Goal: Task Accomplishment & Management: Manage account settings

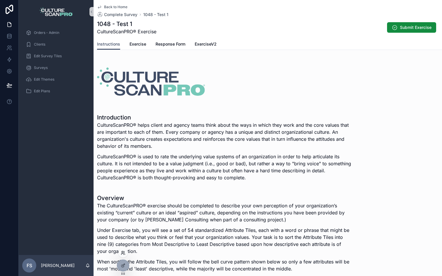
click at [123, 252] on icon at bounding box center [122, 251] width 1 height 1
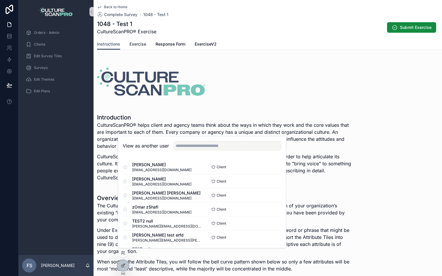
click at [142, 46] on span "Exercise" at bounding box center [137, 44] width 17 height 6
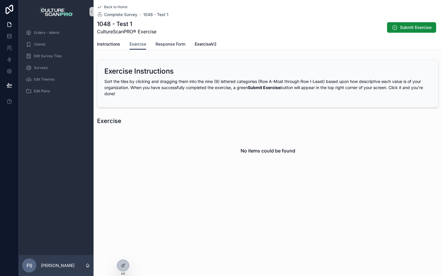
click at [172, 46] on span "Response Form" at bounding box center [170, 44] width 30 height 6
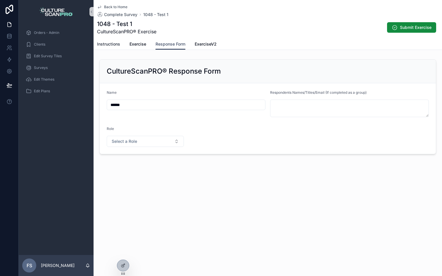
click at [117, 44] on span "Instructions" at bounding box center [108, 44] width 23 height 6
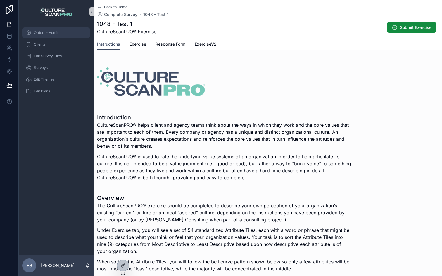
click at [58, 30] on div "Orders - Admin" at bounding box center [56, 32] width 61 height 9
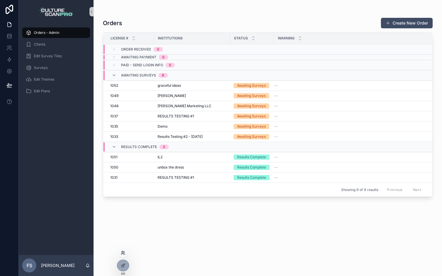
click at [125, 254] on icon at bounding box center [124, 254] width 1 height 1
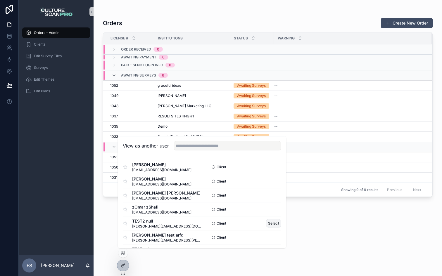
click at [272, 223] on button "Select" at bounding box center [273, 223] width 15 height 8
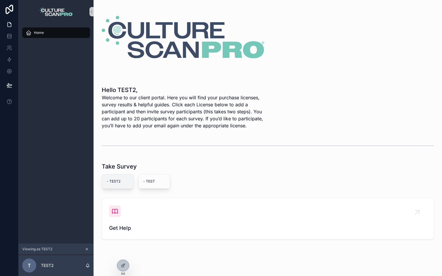
click at [119, 179] on span "- TEST2" at bounding box center [118, 181] width 22 height 5
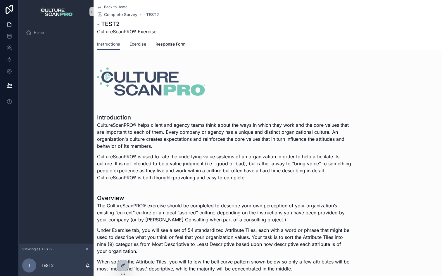
click at [140, 49] on link "Exercise" at bounding box center [137, 45] width 17 height 12
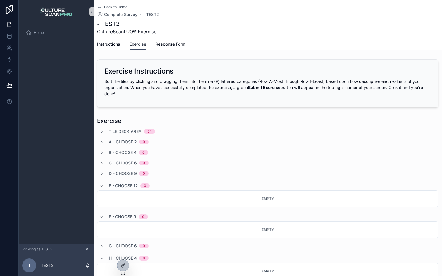
scroll to position [8, 0]
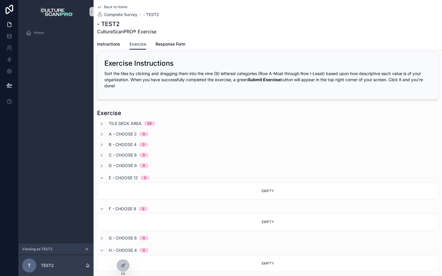
click at [98, 121] on div "Tile Deck Area 54" at bounding box center [267, 124] width 341 height 6
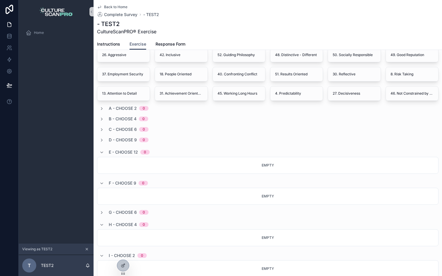
scroll to position [203, 0]
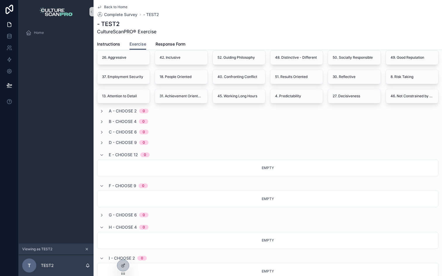
drag, startPoint x: 134, startPoint y: 98, endPoint x: 134, endPoint y: 122, distance: 24.0
click at [134, 122] on div "Tile Deck Area 54 35. Professional Growth 23. Relaxed 21. Tolerance 44. Enthusi…" at bounding box center [267, 111] width 341 height 373
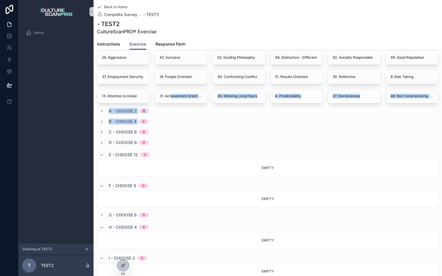
drag, startPoint x: 172, startPoint y: 96, endPoint x: 143, endPoint y: 118, distance: 36.2
click at [143, 118] on div "Tile Deck Area 54 35. Professional Growth 23. Relaxed 21. Tolerance 44. Enthusi…" at bounding box center [267, 111] width 341 height 373
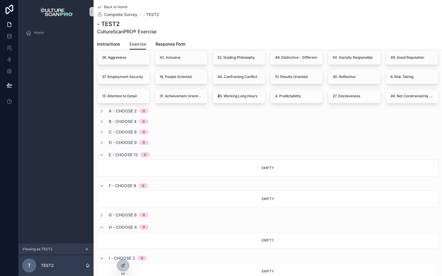
drag, startPoint x: 215, startPoint y: 98, endPoint x: 164, endPoint y: 105, distance: 51.7
click at [164, 105] on div "Tile Deck Area 54 35. Professional Growth 23. Relaxed 21. Tolerance 44. Enthusi…" at bounding box center [267, 111] width 341 height 373
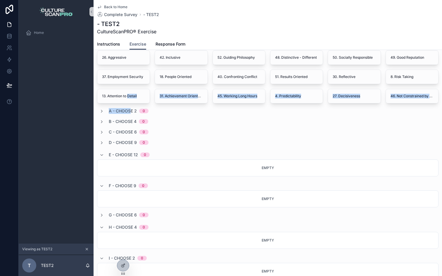
drag, startPoint x: 129, startPoint y: 96, endPoint x: 131, endPoint y: 111, distance: 14.5
click at [131, 111] on div "Tile Deck Area 54 35. Professional Growth 23. Relaxed 21. Tolerance 44. Enthusi…" at bounding box center [267, 111] width 341 height 373
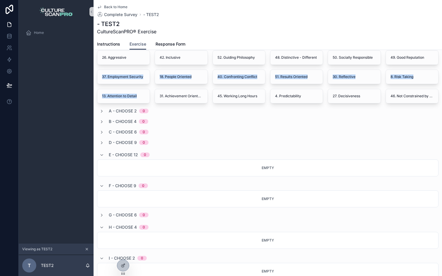
drag, startPoint x: 128, startPoint y: 73, endPoint x: 143, endPoint y: 115, distance: 44.9
click at [137, 98] on div "35. Professional Growth 23. Relaxed 21. Tolerance 44. Enthusiasm 17. Single Cul…" at bounding box center [267, 19] width 341 height 169
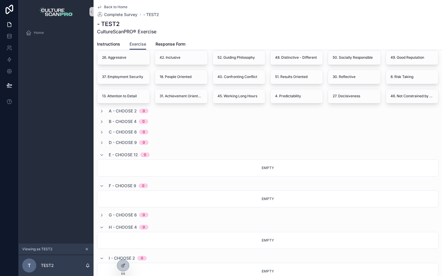
click at [175, 113] on div "A - Choose 2 0" at bounding box center [267, 111] width 341 height 6
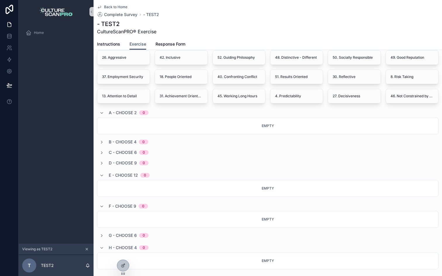
scroll to position [201, 0]
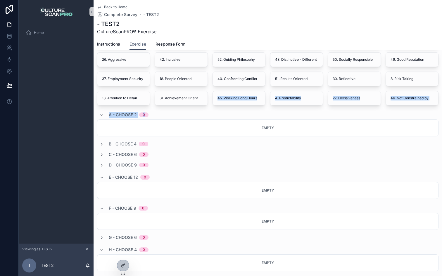
drag, startPoint x: 176, startPoint y: 101, endPoint x: 173, endPoint y: 110, distance: 9.6
click at [174, 116] on div "Tile Deck Area 54 35. Professional Growth 23. Relaxed 21. Tolerance 44. Enthusi…" at bounding box center [267, 124] width 341 height 394
drag, startPoint x: 172, startPoint y: 96, endPoint x: 169, endPoint y: 122, distance: 25.6
click at [169, 122] on div "Tile Deck Area 54 35. Professional Growth 23. Relaxed 21. Tolerance 44. Enthusi…" at bounding box center [267, 124] width 341 height 394
click at [122, 266] on icon at bounding box center [123, 265] width 5 height 5
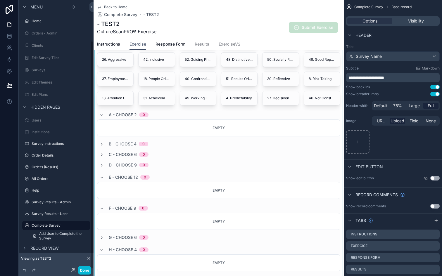
scroll to position [48, 0]
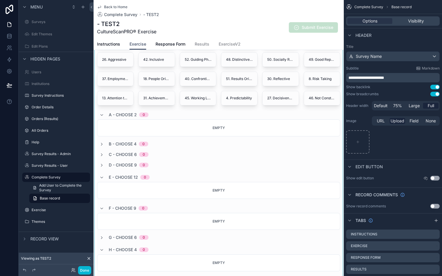
click at [179, 92] on div "scrollable content" at bounding box center [219, 118] width 250 height 410
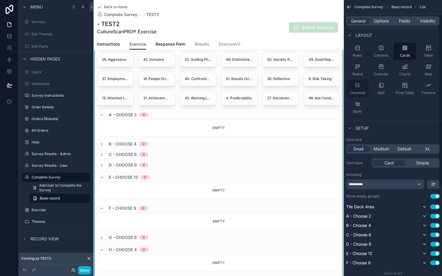
scroll to position [0, 0]
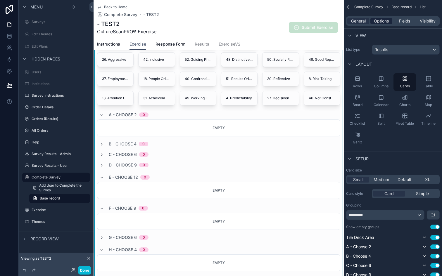
click at [379, 22] on span "Options" at bounding box center [381, 21] width 15 height 6
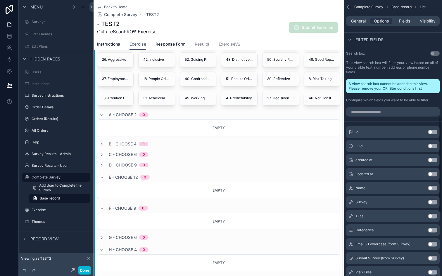
scroll to position [377, 0]
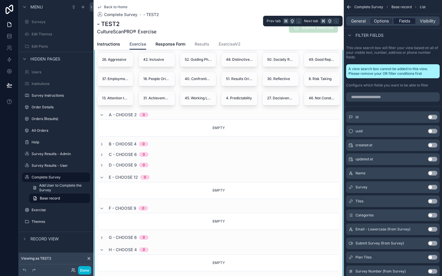
click at [401, 23] on span "Fields" at bounding box center [404, 21] width 11 height 6
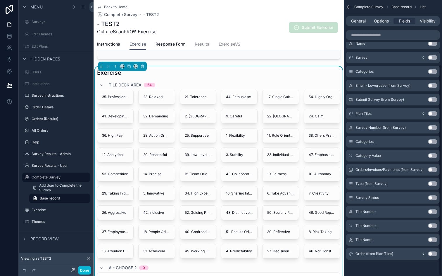
scroll to position [0, 0]
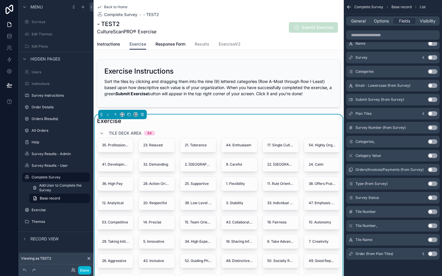
click at [199, 120] on div "Exercise" at bounding box center [218, 121] width 243 height 8
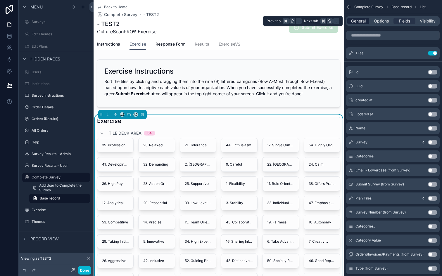
click at [357, 20] on span "General" at bounding box center [358, 21] width 15 height 6
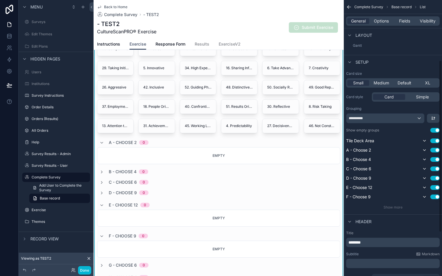
scroll to position [183, 0]
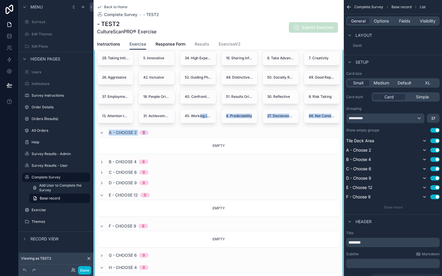
drag, startPoint x: 201, startPoint y: 116, endPoint x: 214, endPoint y: 134, distance: 22.0
click at [214, 134] on div "Tile Deck Area 54 35. Professional Growth 23. Relaxed 21. Tolerance 44. Enthusi…" at bounding box center [218, 142] width 243 height 394
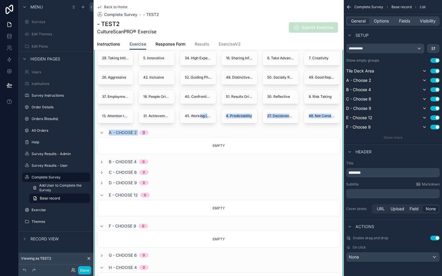
click at [389, 237] on div "Enable drag and drop Use setting" at bounding box center [393, 238] width 94 height 5
click at [245, 146] on div "Empty" at bounding box center [218, 145] width 243 height 17
drag, startPoint x: 253, startPoint y: 136, endPoint x: 253, endPoint y: 130, distance: 6.7
click at [253, 154] on div "Tile Deck Area 54 35. Professional Growth 23. Relaxed 21. Tolerance 44. Enthusi…" at bounding box center [218, 142] width 243 height 394
drag, startPoint x: 274, startPoint y: 116, endPoint x: 251, endPoint y: 118, distance: 22.6
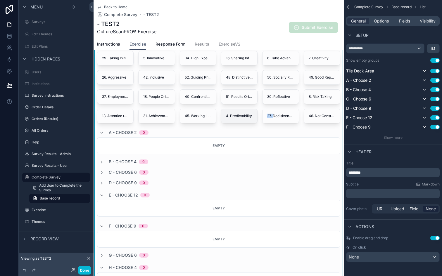
click at [252, 119] on div "35. Professional Growth 23. Relaxed 21. Tolerance 44. Enthusiasm 17. Single Cul…" at bounding box center [218, 38] width 243 height 169
drag, startPoint x: 243, startPoint y: 114, endPoint x: 243, endPoint y: 135, distance: 21.6
click at [243, 135] on div "Tile Deck Area 54 35. Professional Growth 23. Relaxed 21. Tolerance 44. Enthusi…" at bounding box center [218, 142] width 243 height 394
click at [303, 27] on span "Submit Exercise" at bounding box center [313, 28] width 49 height 6
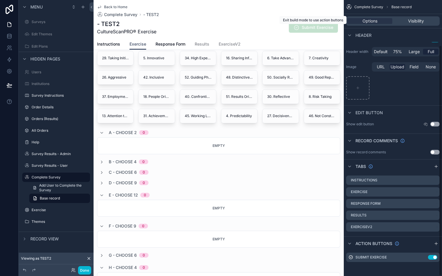
scroll to position [54, 0]
click at [412, 19] on span "Visibility" at bounding box center [416, 21] width 16 height 6
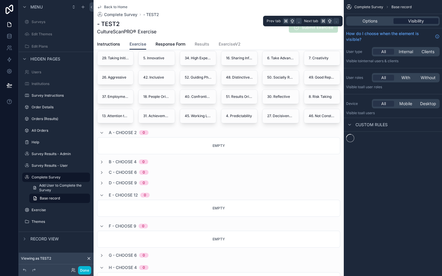
scroll to position [0, 0]
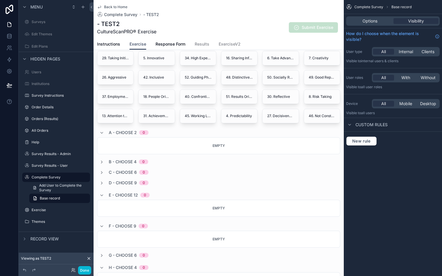
click at [313, 29] on span "Submit Exercise" at bounding box center [313, 28] width 49 height 6
click at [359, 142] on span "New rule" at bounding box center [361, 140] width 23 height 5
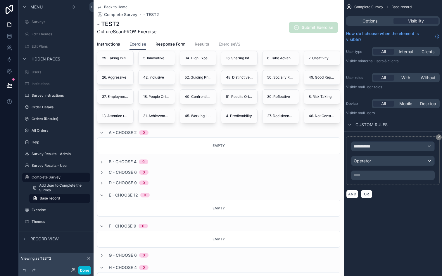
click at [233, 43] on span "ExerciseV2" at bounding box center [230, 44] width 22 height 6
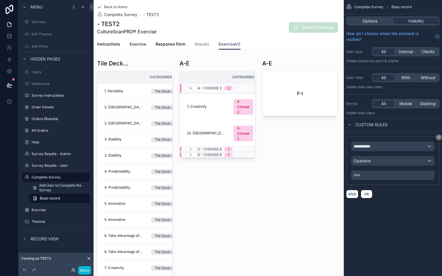
click at [138, 46] on span "Exercise" at bounding box center [137, 44] width 17 height 6
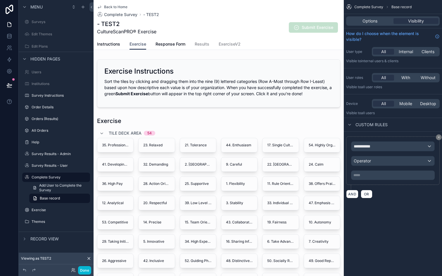
click at [305, 28] on span "Submit Exercise" at bounding box center [313, 28] width 49 height 6
click at [379, 145] on div "**********" at bounding box center [392, 146] width 83 height 9
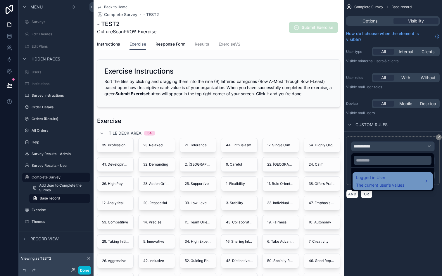
click at [386, 180] on span "Logged in User" at bounding box center [380, 177] width 48 height 7
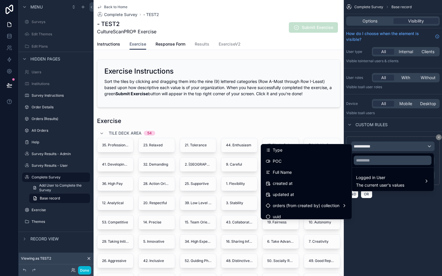
scroll to position [138, 0]
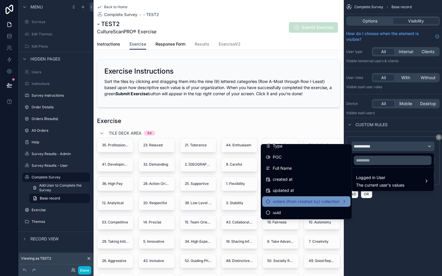
click at [307, 199] on span "orders (from created by) collection" at bounding box center [306, 201] width 67 height 7
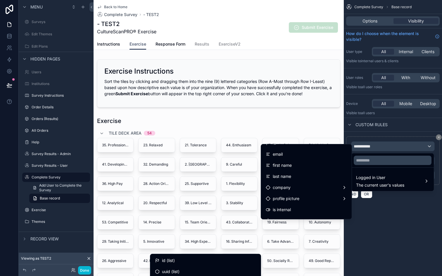
scroll to position [0, 0]
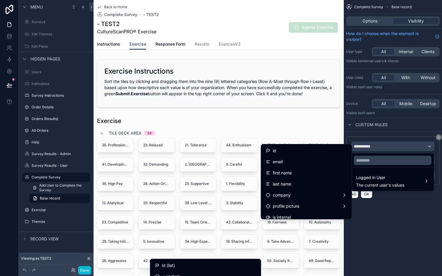
click at [396, 220] on div "scrollable content" at bounding box center [221, 138] width 442 height 276
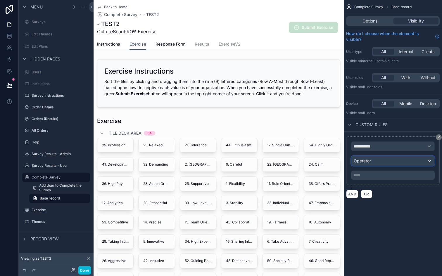
click at [392, 161] on div "Operator" at bounding box center [392, 160] width 83 height 9
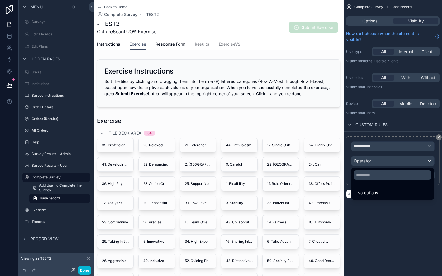
click at [392, 161] on div "scrollable content" at bounding box center [221, 138] width 442 height 276
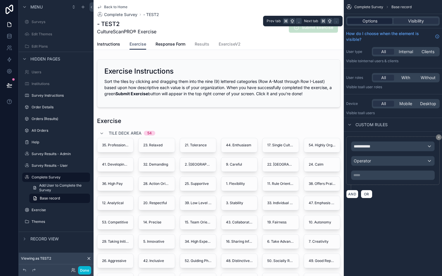
click at [370, 20] on span "Options" at bounding box center [369, 21] width 15 height 6
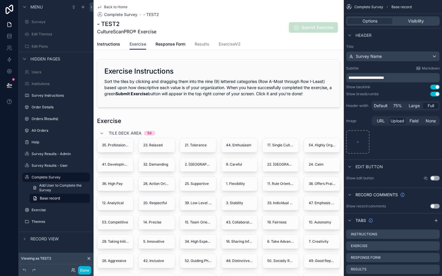
click at [315, 30] on span "Submit Exercise" at bounding box center [313, 28] width 49 height 6
click at [323, 25] on span "Submit Exercise" at bounding box center [313, 28] width 49 height 6
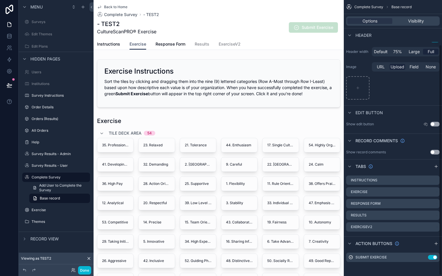
scroll to position [53, 0]
click at [423, 259] on icon "scrollable content" at bounding box center [423, 258] width 5 height 5
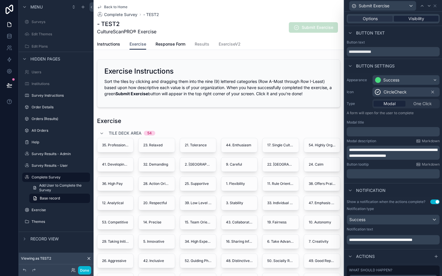
click at [411, 19] on span "Visibility" at bounding box center [416, 19] width 16 height 6
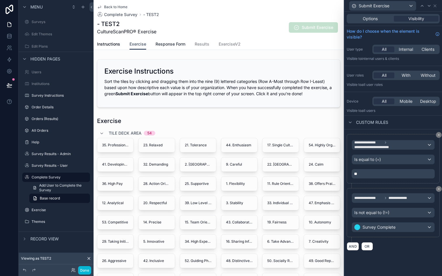
click at [174, 41] on span "Response Form" at bounding box center [170, 44] width 30 height 6
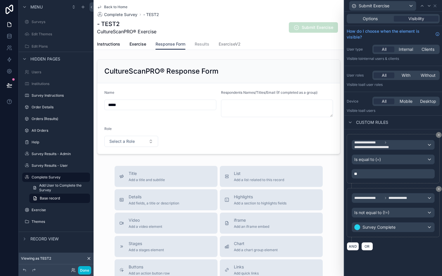
click at [197, 46] on span "Results" at bounding box center [202, 44] width 15 height 6
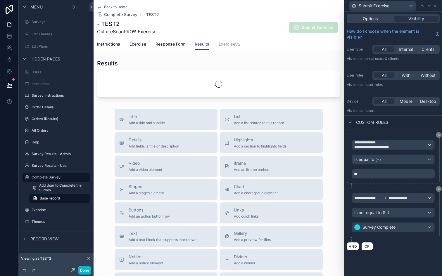
click at [226, 46] on span "ExerciseV2" at bounding box center [230, 44] width 22 height 6
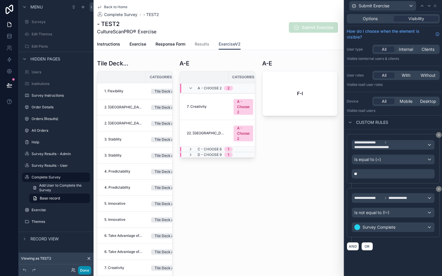
click at [84, 269] on button "Done" at bounding box center [84, 270] width 13 height 8
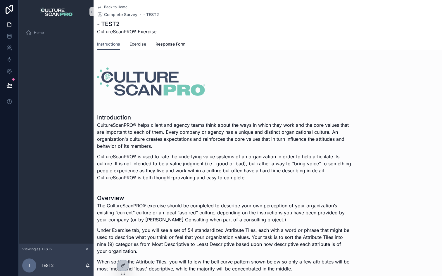
click at [141, 45] on span "Exercise" at bounding box center [137, 44] width 17 height 6
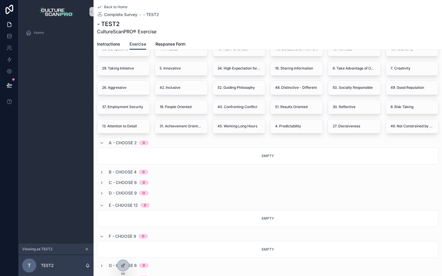
scroll to position [185, 0]
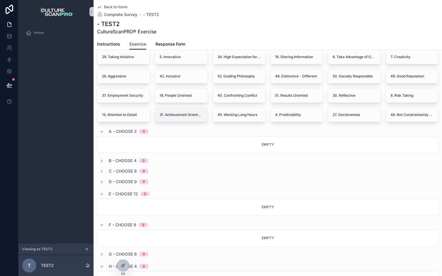
click at [165, 116] on span "31. Achievement Orientation" at bounding box center [181, 114] width 43 height 5
click at [136, 113] on span "13. Attention to Detail" at bounding box center [119, 114] width 35 height 5
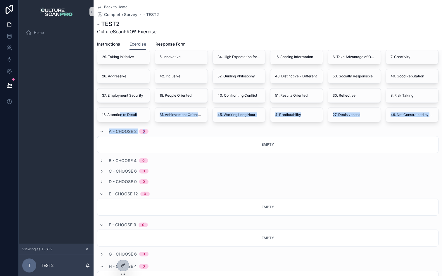
drag, startPoint x: 121, startPoint y: 113, endPoint x: 156, endPoint y: 138, distance: 43.1
click at [156, 138] on div "Tile Deck Area 54 35. Professional Growth 23. Relaxed 21. Tolerance 44. Enthusi…" at bounding box center [267, 141] width 341 height 394
click at [38, 33] on span "Home" at bounding box center [39, 32] width 10 height 5
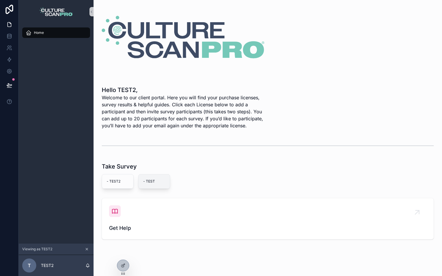
click at [146, 182] on span "- TEST" at bounding box center [154, 181] width 22 height 5
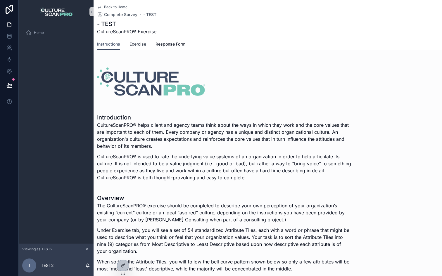
click at [140, 47] on link "Exercise" at bounding box center [137, 45] width 17 height 12
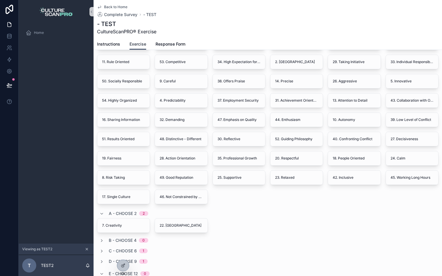
scroll to position [151, 0]
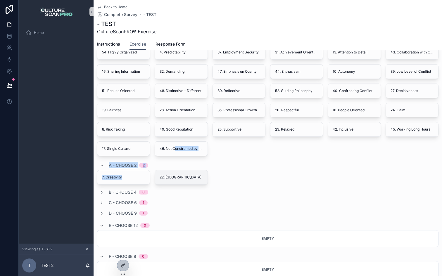
drag, startPoint x: 175, startPoint y: 148, endPoint x: 188, endPoint y: 175, distance: 29.8
click at [188, 175] on div "Tile Deck Area 50 36. High Pay 21. Tolerance 6. Take Advantage of Opportunities…" at bounding box center [267, 173] width 341 height 391
click at [124, 148] on span "17. Single Culture" at bounding box center [116, 148] width 28 height 5
drag, startPoint x: 104, startPoint y: 149, endPoint x: 131, endPoint y: 180, distance: 41.2
click at [131, 180] on div "Tile Deck Area 50 36. High Pay 21. Tolerance 6. Take Advantage of Opportunities…" at bounding box center [267, 173] width 341 height 391
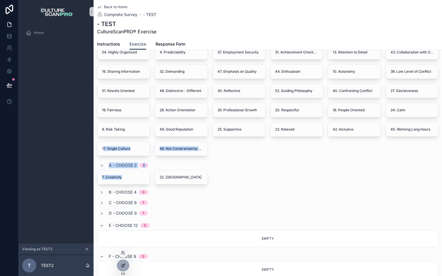
click at [124, 267] on icon at bounding box center [123, 265] width 5 height 5
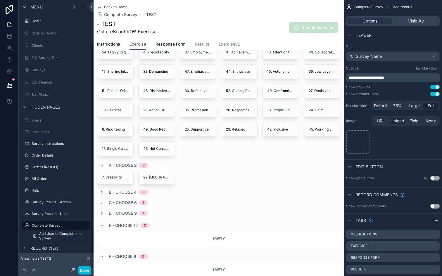
scroll to position [48, 0]
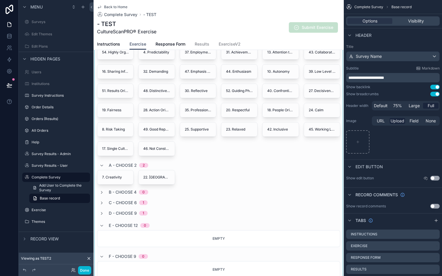
click at [200, 133] on div "scrollable content" at bounding box center [219, 168] width 250 height 408
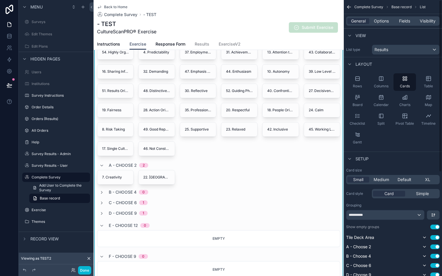
scroll to position [167, 0]
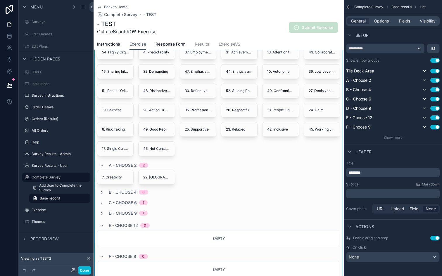
click at [432, 238] on button "Use setting" at bounding box center [434, 238] width 9 height 5
drag, startPoint x: 280, startPoint y: 130, endPoint x: 264, endPoint y: 150, distance: 25.4
click at [264, 150] on div "36. High Pay 21. Tolerance 6. Take Advantage of Opportunities 3. Stability 41. …" at bounding box center [218, 71] width 243 height 169
click at [434, 240] on button "Use setting" at bounding box center [434, 238] width 9 height 5
click at [102, 191] on icon "scrollable content" at bounding box center [101, 192] width 5 height 5
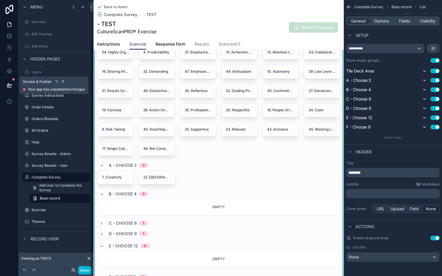
click at [12, 86] on icon at bounding box center [9, 85] width 6 height 6
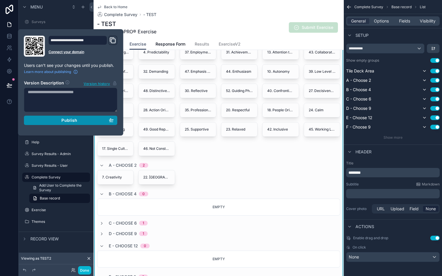
click at [44, 120] on div "Publish" at bounding box center [71, 120] width 86 height 5
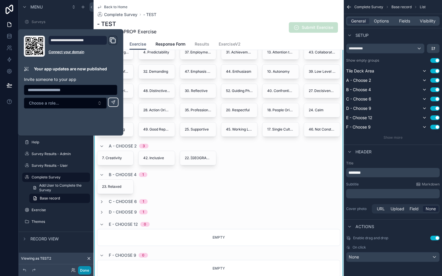
click at [84, 272] on button "Done" at bounding box center [84, 270] width 13 height 8
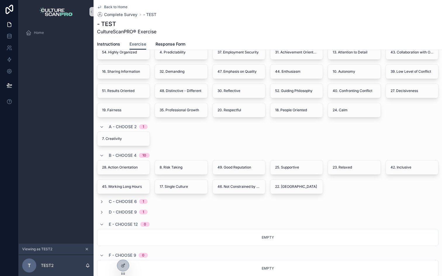
drag, startPoint x: 235, startPoint y: 110, endPoint x: 230, endPoint y: 129, distance: 20.0
click at [232, 142] on div "Tile Deck Area 41 36. High Pay 21. Tolerance 6. Take Advantage of Opportunities…" at bounding box center [267, 173] width 341 height 390
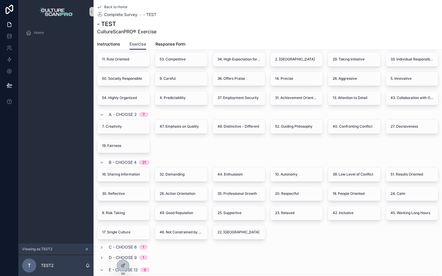
scroll to position [76, 0]
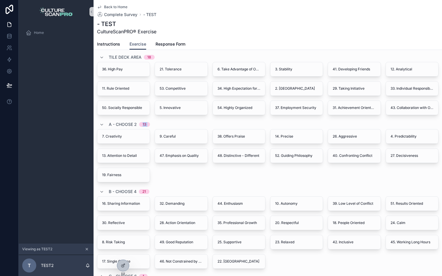
drag, startPoint x: 137, startPoint y: 126, endPoint x: 151, endPoint y: 143, distance: 21.8
click at [151, 143] on div "A - Choose 2 13 7. Creativity 9. Careful 38. Offers Praise 14. Precise 26. Aggr…" at bounding box center [267, 151] width 341 height 63
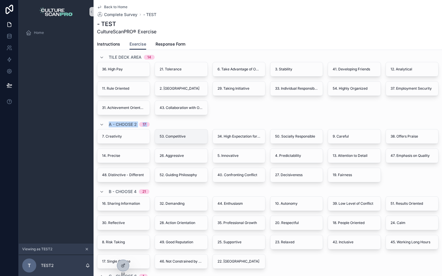
drag, startPoint x: 203, startPoint y: 121, endPoint x: 188, endPoint y: 140, distance: 24.3
click at [188, 140] on div "Tile Deck Area 14 36. High Pay 21. Tolerance 6. Take Advantage of Opportunities…" at bounding box center [267, 248] width 341 height 390
drag, startPoint x: 186, startPoint y: 133, endPoint x: 186, endPoint y: 149, distance: 15.8
click at [186, 149] on div "Tile Deck Area 13 36. High Pay 21. Tolerance 6. Take Advantage of Opportunities…" at bounding box center [267, 248] width 341 height 390
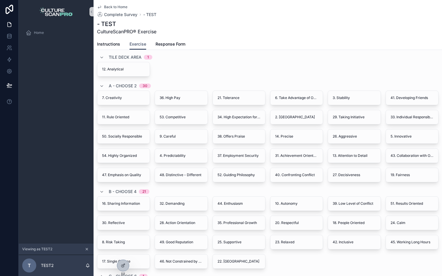
click at [191, 77] on div "Tile Deck Area 1 12. Analytical A - Choose 2 30 7. Creativity 36. High Pay 21. …" at bounding box center [267, 248] width 341 height 390
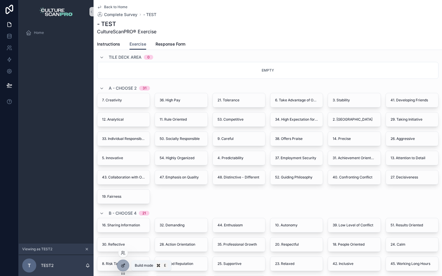
click at [122, 263] on icon at bounding box center [123, 265] width 5 height 5
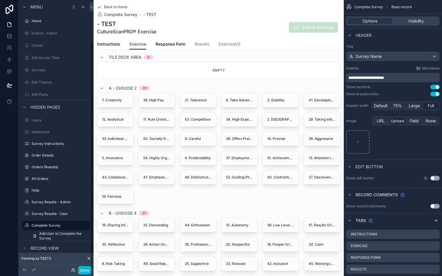
scroll to position [48, 0]
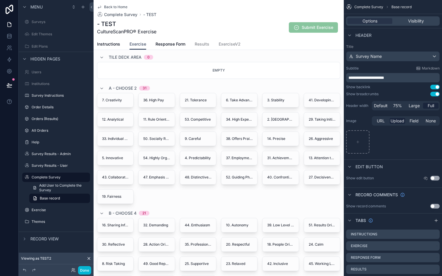
click at [304, 24] on div "Submit Exercise" at bounding box center [313, 27] width 49 height 11
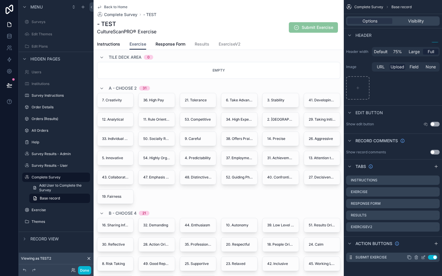
click at [422, 258] on icon "scrollable content" at bounding box center [423, 258] width 3 height 3
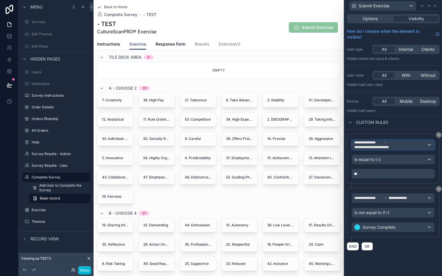
click at [402, 146] on span "**********" at bounding box center [390, 144] width 72 height 9
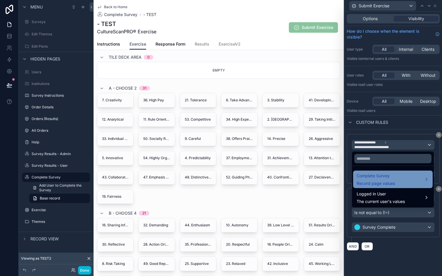
click at [402, 176] on div "Complete Survey Record page values" at bounding box center [392, 179] width 72 height 14
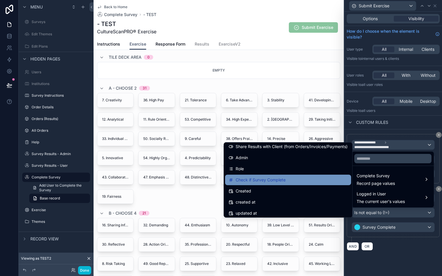
scroll to position [219, 0]
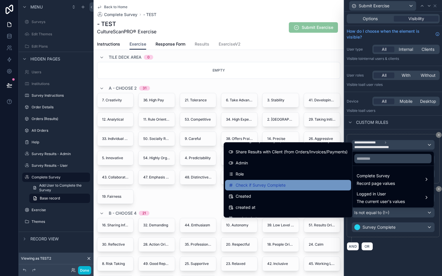
click at [275, 187] on span "Check if Survey Complete" at bounding box center [261, 185] width 50 height 7
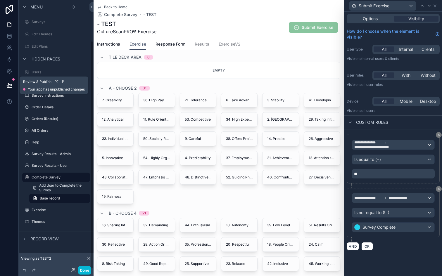
click at [10, 87] on icon at bounding box center [9, 85] width 6 height 6
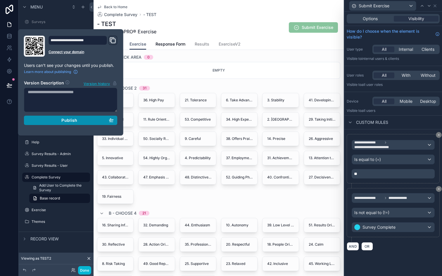
click at [44, 118] on div "Publish" at bounding box center [71, 120] width 86 height 5
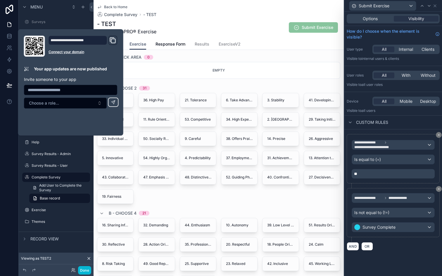
click at [262, 45] on div "Instructions Exercise Response Form Results ExerciseV2" at bounding box center [218, 44] width 243 height 11
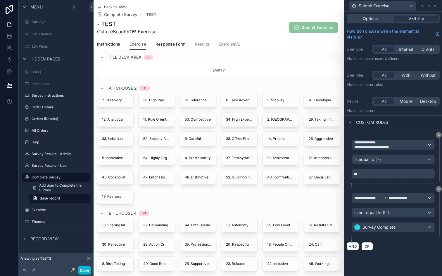
click at [307, 25] on span "Submit Exercise" at bounding box center [313, 28] width 49 height 6
click at [376, 15] on div "Options Visibility" at bounding box center [393, 18] width 93 height 9
click at [376, 19] on span "Options" at bounding box center [370, 19] width 15 height 6
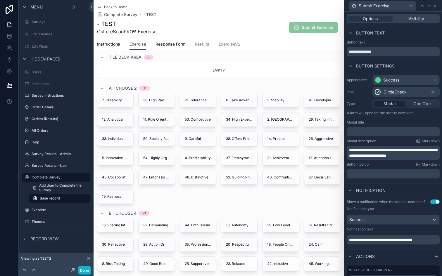
click at [248, 27] on div "- TEST CultureScanPRO® Exercise Submit Exercise" at bounding box center [218, 27] width 243 height 15
click at [295, 27] on span "Submit Exercise" at bounding box center [313, 28] width 49 height 6
click at [433, 6] on icon at bounding box center [434, 6] width 5 height 5
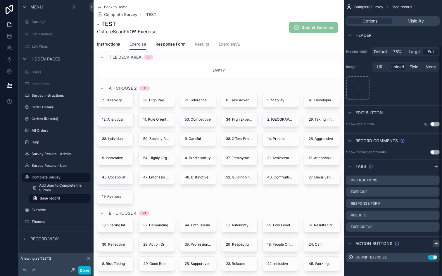
click at [437, 245] on icon "scrollable content" at bounding box center [436, 243] width 5 height 5
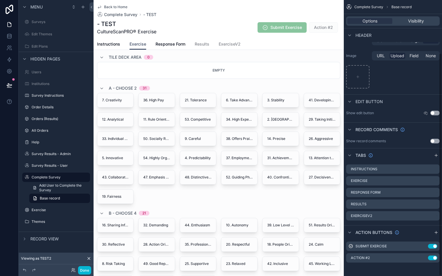
scroll to position [66, 0]
click at [424, 258] on icon "scrollable content" at bounding box center [423, 257] width 5 height 5
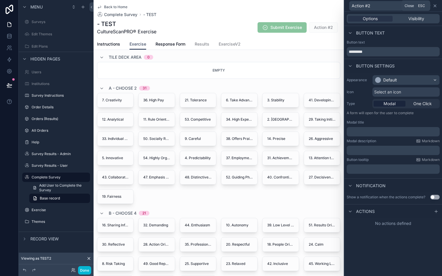
click at [434, 5] on icon at bounding box center [434, 6] width 5 height 5
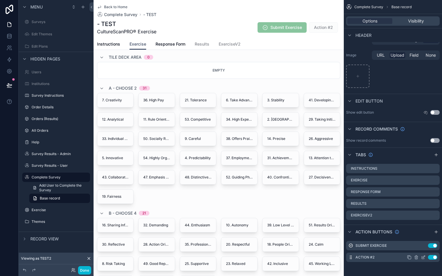
click at [417, 257] on icon "scrollable content" at bounding box center [416, 258] width 3 height 3
click at [426, 249] on icon at bounding box center [426, 248] width 0 height 1
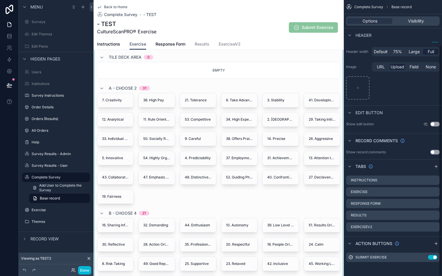
scroll to position [54, 0]
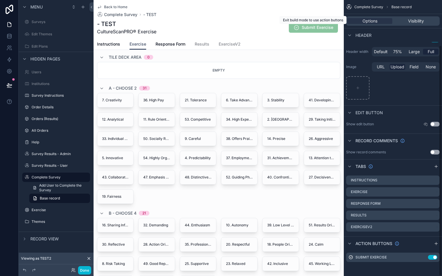
click at [297, 28] on span "Submit Exercise" at bounding box center [313, 28] width 49 height 6
click at [86, 270] on button "Done" at bounding box center [84, 270] width 13 height 8
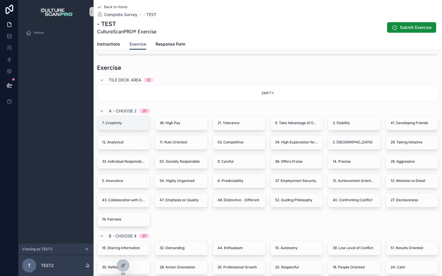
scroll to position [51, 0]
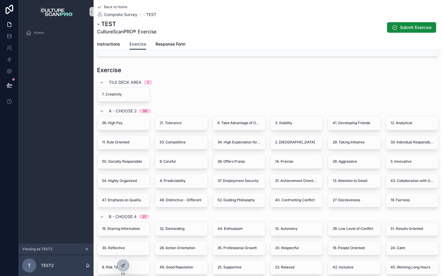
click at [219, 65] on div "Exercise Tile Deck Area 1 7. Creativity A - Choose 2 30 36. High Pay 21. Tolera…" at bounding box center [268, 267] width 348 height 406
click at [40, 31] on span "Home" at bounding box center [39, 32] width 10 height 5
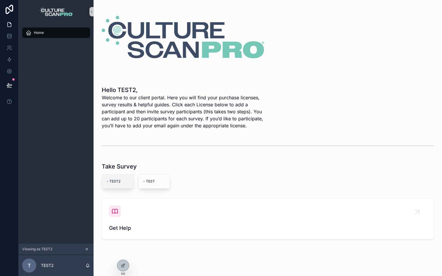
click at [125, 179] on span "- TEST2" at bounding box center [118, 181] width 22 height 5
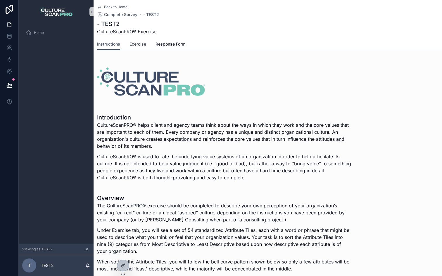
click at [136, 44] on span "Exercise" at bounding box center [137, 44] width 17 height 6
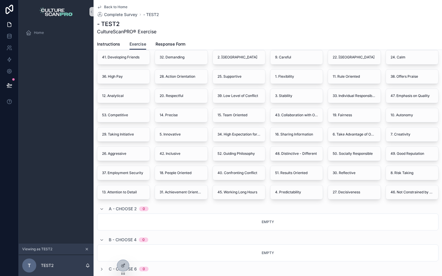
scroll to position [129, 0]
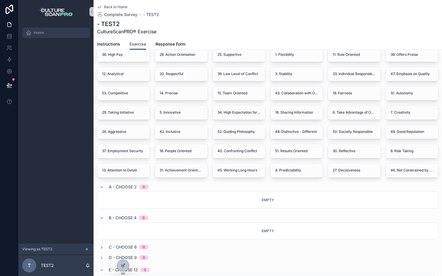
click at [50, 32] on div "Home" at bounding box center [56, 32] width 61 height 9
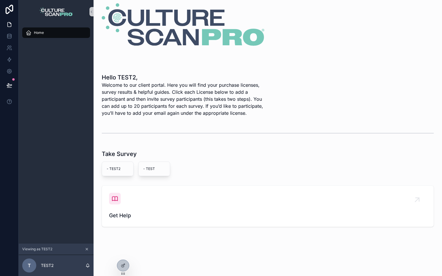
scroll to position [12, 0]
click at [157, 167] on span "- TEST" at bounding box center [154, 169] width 22 height 5
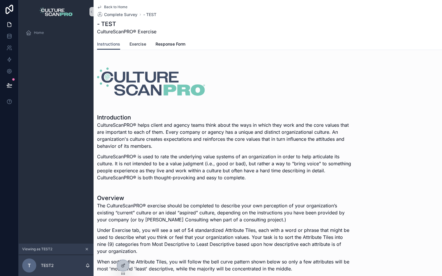
click at [141, 42] on span "Exercise" at bounding box center [137, 44] width 17 height 6
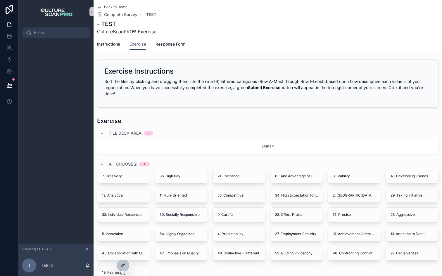
click at [41, 34] on span "Home" at bounding box center [39, 32] width 10 height 5
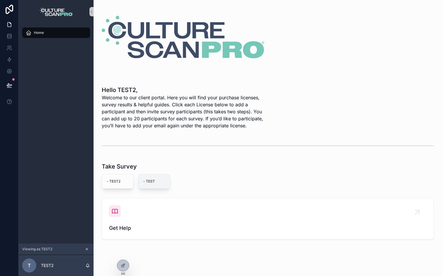
click at [153, 175] on div "- TEST" at bounding box center [153, 181] width 31 height 14
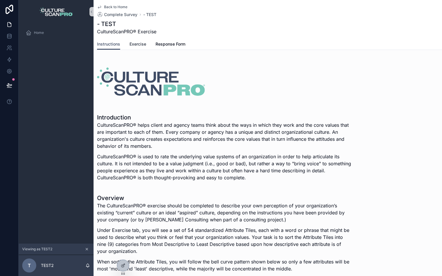
click at [138, 40] on link "Exercise" at bounding box center [137, 45] width 17 height 12
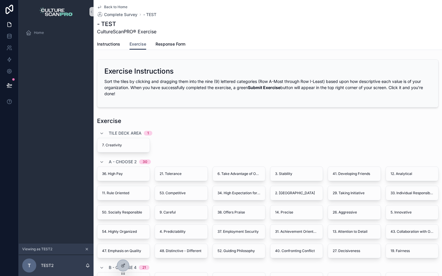
click at [309, 37] on div "Back to Home Complete Survey - TEST - TEST CultureScanPRO® Exercise" at bounding box center [267, 19] width 341 height 39
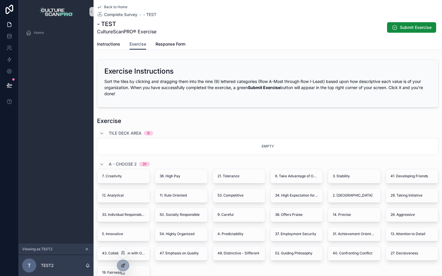
click at [121, 264] on icon at bounding box center [123, 265] width 5 height 5
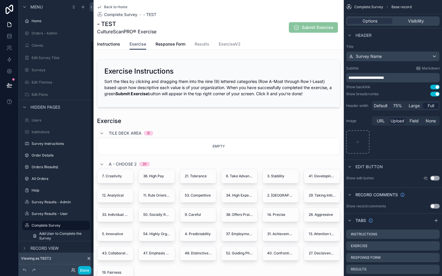
scroll to position [48, 0]
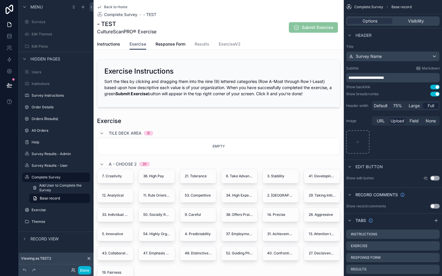
click at [273, 18] on div "Back to Home Complete Survey - TEST - TEST CultureScanPRO® Exercise Submit Exer…" at bounding box center [218, 19] width 243 height 39
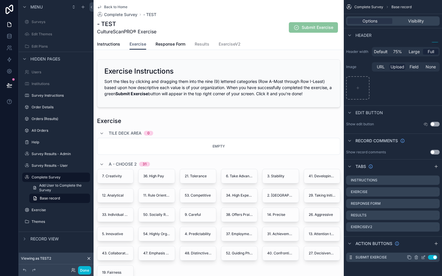
click at [421, 258] on icon "scrollable content" at bounding box center [423, 257] width 5 height 5
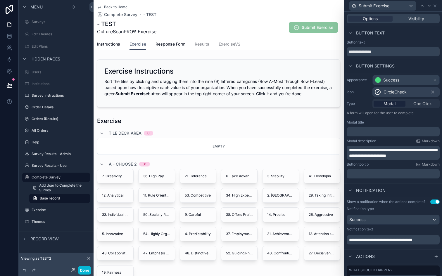
click at [404, 22] on div "Options Visibility" at bounding box center [393, 18] width 93 height 9
click at [409, 20] on span "Visibility" at bounding box center [416, 19] width 16 height 6
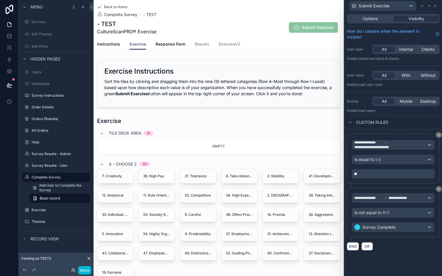
click at [359, 172] on p "**" at bounding box center [393, 174] width 79 height 6
click at [279, 39] on div "Instructions Exercise Response Form Results ExerciseV2" at bounding box center [218, 44] width 243 height 11
click at [369, 21] on span "Options" at bounding box center [370, 19] width 15 height 6
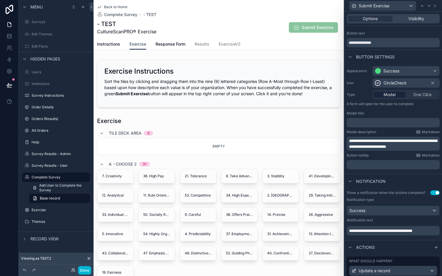
scroll to position [0, 0]
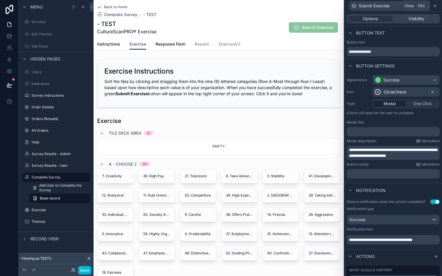
click at [433, 6] on icon at bounding box center [434, 6] width 5 height 5
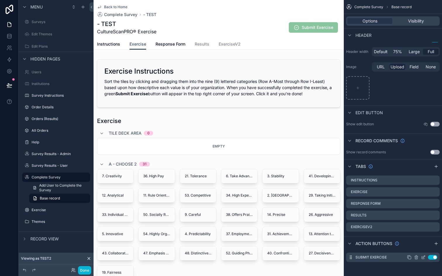
click at [422, 257] on icon "scrollable content" at bounding box center [423, 257] width 5 height 5
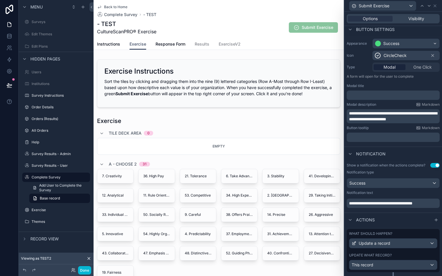
scroll to position [50, 0]
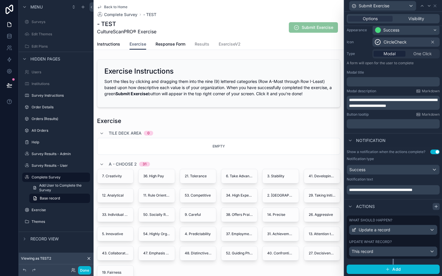
click at [435, 207] on icon at bounding box center [436, 206] width 5 height 5
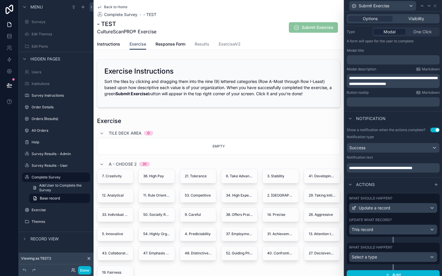
scroll to position [77, 0]
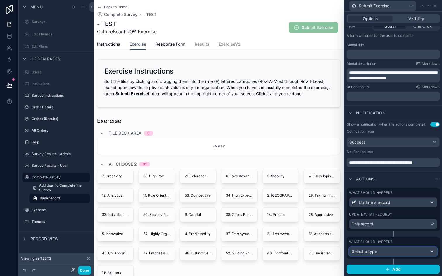
click at [394, 253] on div "Select a type" at bounding box center [393, 251] width 88 height 9
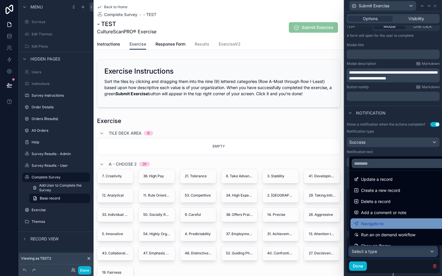
scroll to position [0, 0]
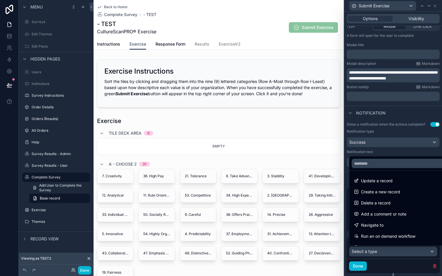
click at [392, 155] on div at bounding box center [393, 138] width 98 height 276
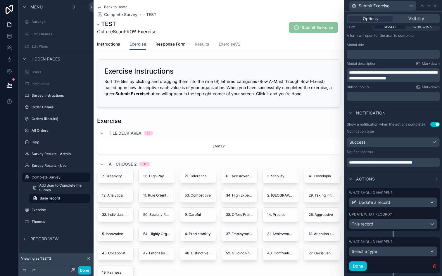
scroll to position [92, 0]
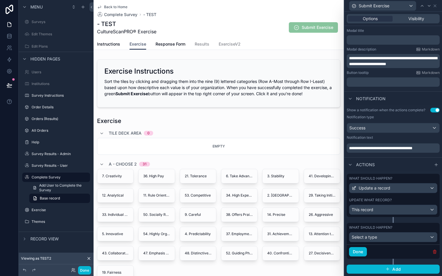
click at [435, 252] on icon "button" at bounding box center [434, 252] width 5 height 5
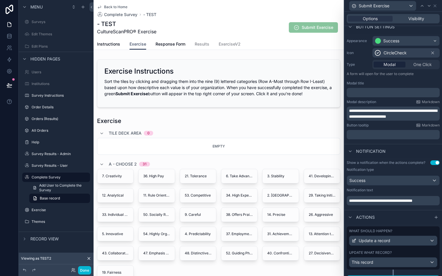
scroll to position [0, 0]
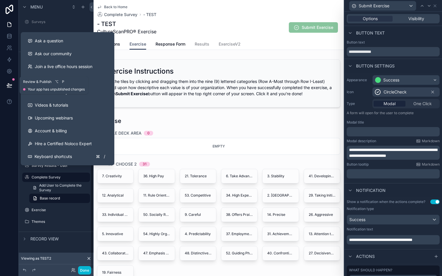
click at [11, 85] on icon at bounding box center [9, 85] width 6 height 6
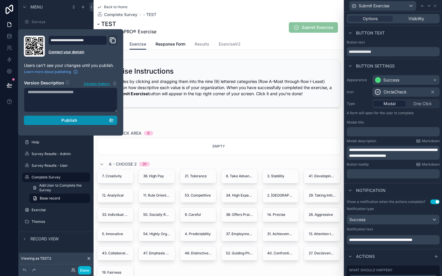
click at [46, 120] on div "Publish" at bounding box center [71, 120] width 86 height 5
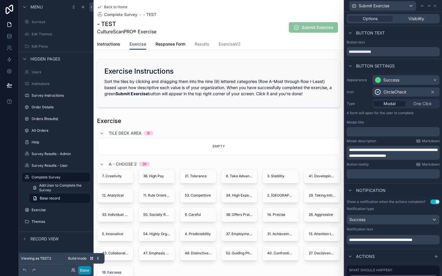
click at [83, 268] on button "Done" at bounding box center [84, 270] width 13 height 8
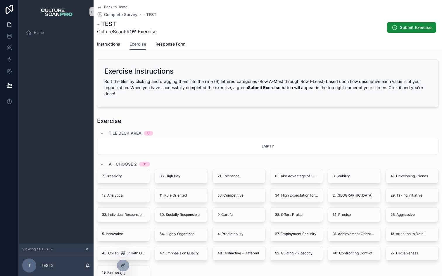
click at [123, 252] on icon at bounding box center [123, 253] width 5 height 5
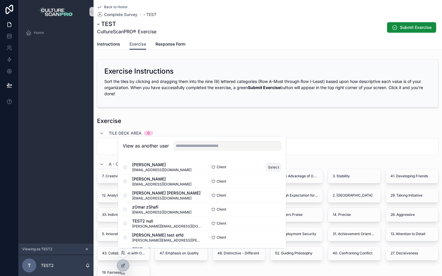
click at [273, 166] on button "Select" at bounding box center [273, 167] width 15 height 8
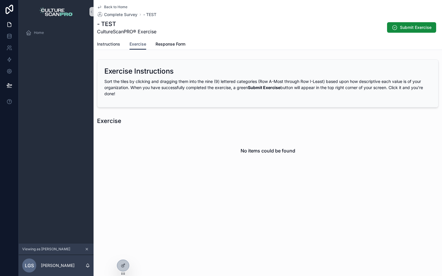
click at [106, 44] on span "Instructions" at bounding box center [108, 44] width 23 height 6
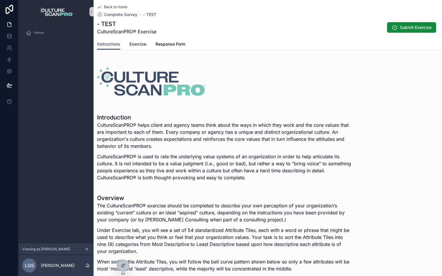
click at [137, 45] on span "Exercise" at bounding box center [137, 44] width 17 height 6
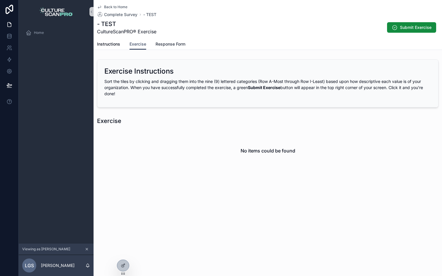
click at [172, 44] on span "Response Form" at bounding box center [170, 44] width 30 height 6
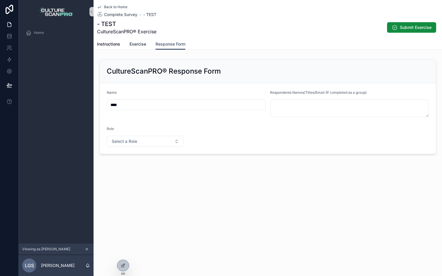
click at [142, 44] on span "Exercise" at bounding box center [137, 44] width 17 height 6
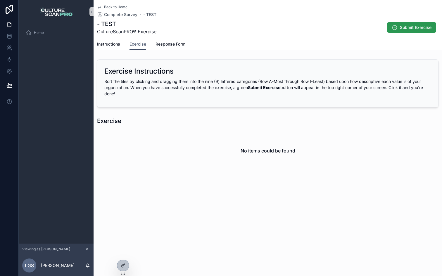
click at [411, 31] on button "Submit Exercise" at bounding box center [411, 27] width 49 height 11
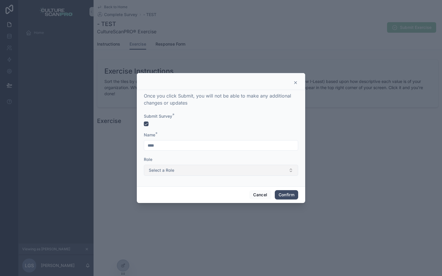
click at [239, 172] on button "Select a Role" at bounding box center [221, 170] width 154 height 11
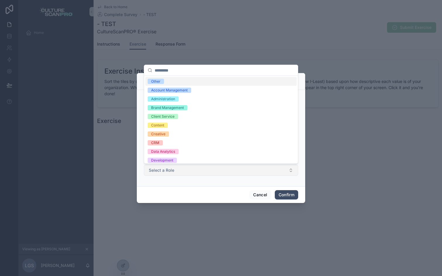
click at [239, 172] on button "Select a Role" at bounding box center [221, 170] width 154 height 11
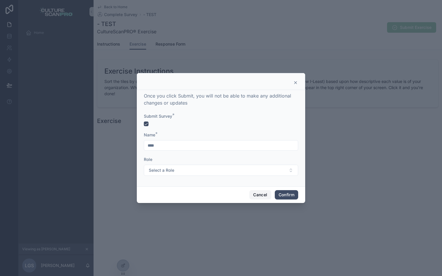
click at [257, 195] on button "Cancel" at bounding box center [260, 194] width 22 height 9
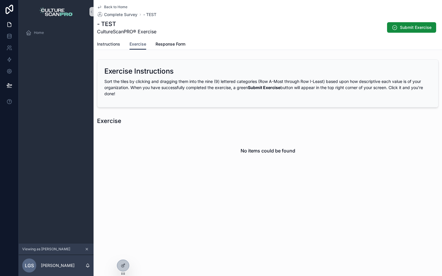
click at [107, 43] on span "Instructions" at bounding box center [108, 44] width 23 height 6
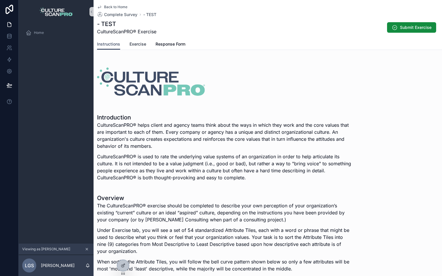
click at [136, 47] on span "Exercise" at bounding box center [137, 44] width 17 height 6
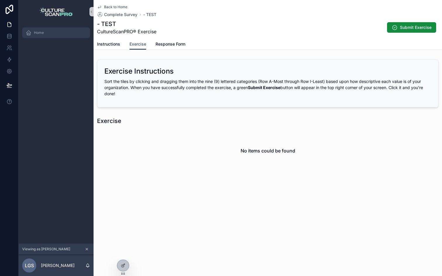
click at [49, 29] on div "Home" at bounding box center [56, 32] width 61 height 9
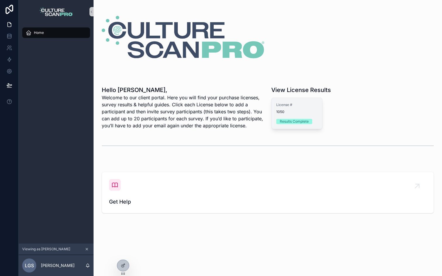
click at [298, 117] on div "License # 1050 Results Complete" at bounding box center [296, 113] width 51 height 31
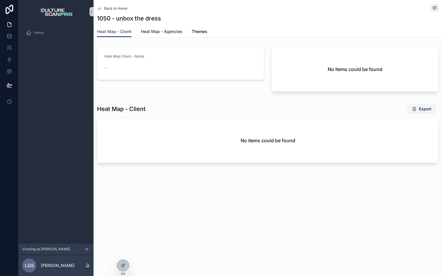
click at [152, 32] on span "Heat Map - Agencies" at bounding box center [161, 32] width 41 height 6
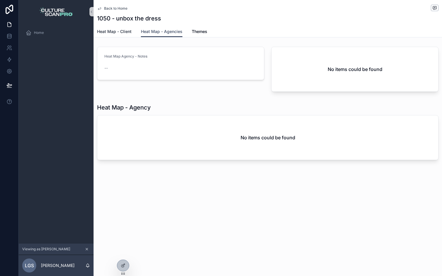
click at [116, 30] on span "Heat Map - Client" at bounding box center [114, 32] width 34 height 6
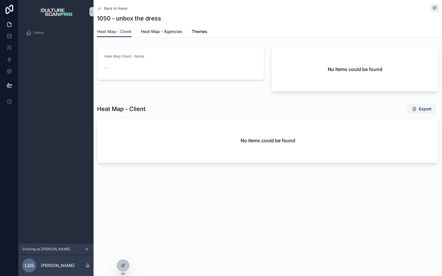
click at [152, 33] on span "Heat Map - Agencies" at bounding box center [161, 32] width 41 height 6
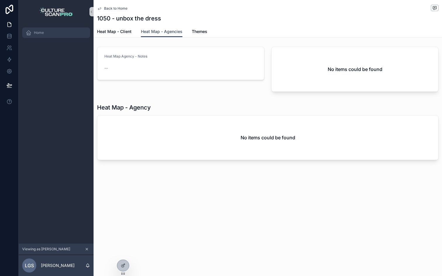
click at [37, 31] on span "Home" at bounding box center [39, 32] width 10 height 5
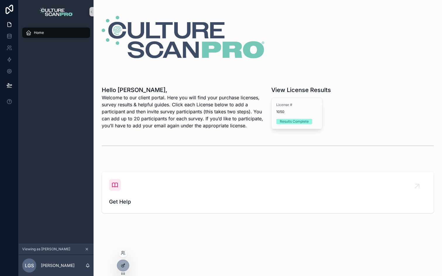
click at [123, 262] on div at bounding box center [123, 265] width 12 height 11
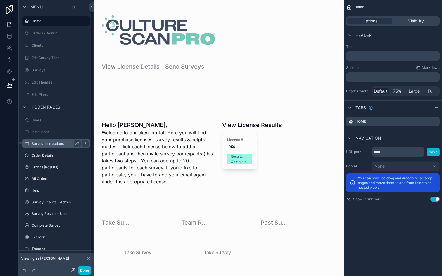
scroll to position [18, 0]
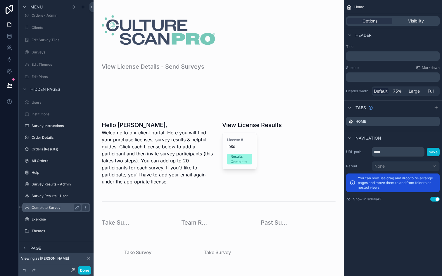
click at [46, 206] on label "Complete Survey" at bounding box center [55, 207] width 47 height 5
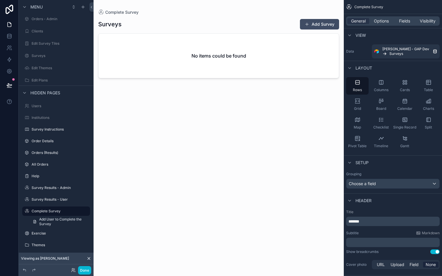
click at [181, 60] on div "scrollable content" at bounding box center [219, 134] width 250 height 269
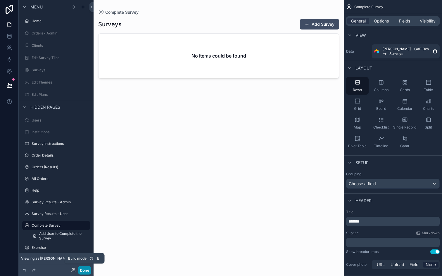
click at [85, 267] on button "Done" at bounding box center [84, 270] width 13 height 8
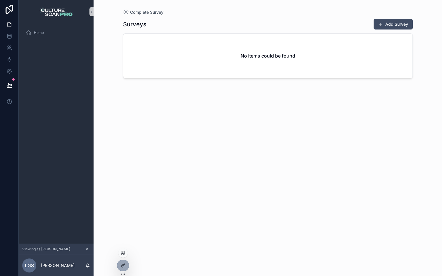
click at [122, 252] on icon at bounding box center [123, 253] width 5 height 5
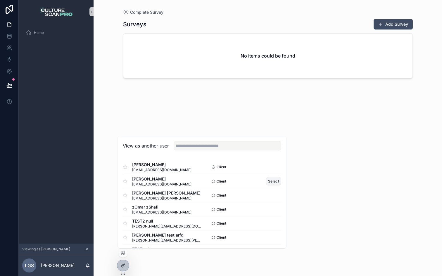
click at [271, 180] on button "Select" at bounding box center [273, 181] width 15 height 8
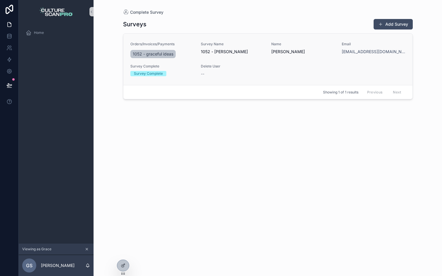
click at [214, 71] on div "--" at bounding box center [232, 74] width 63 height 6
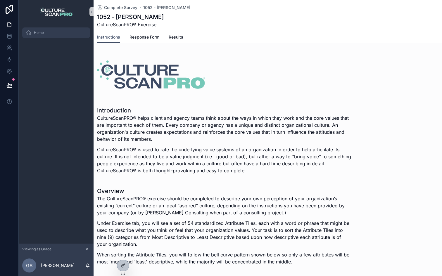
click at [34, 33] on span "Home" at bounding box center [39, 32] width 10 height 5
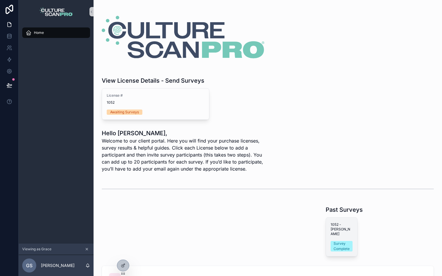
click at [332, 228] on span "1052 - Grace Stewart" at bounding box center [341, 229] width 22 height 14
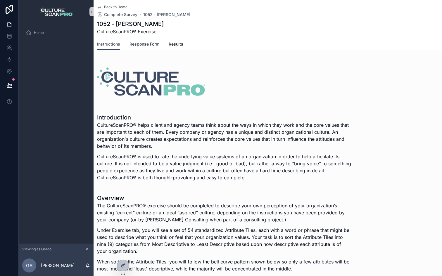
click at [150, 40] on link "Response Form" at bounding box center [144, 45] width 30 height 12
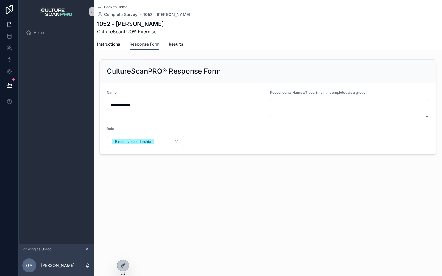
click at [138, 46] on span "Response Form" at bounding box center [144, 44] width 30 height 6
click at [183, 44] on span "Results" at bounding box center [176, 44] width 15 height 6
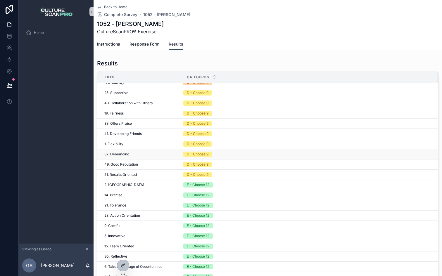
scroll to position [116, 0]
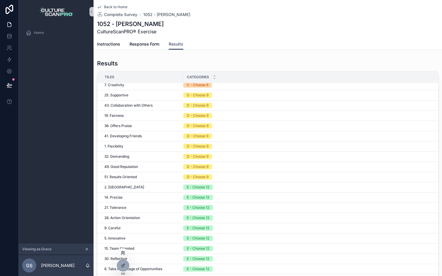
click at [123, 254] on icon at bounding box center [122, 254] width 2 height 1
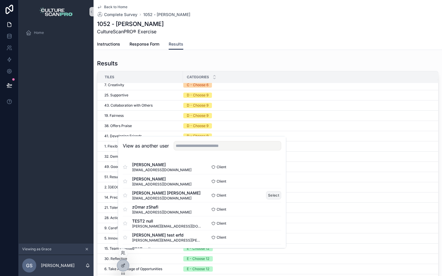
click at [272, 196] on button "Select" at bounding box center [273, 195] width 15 height 8
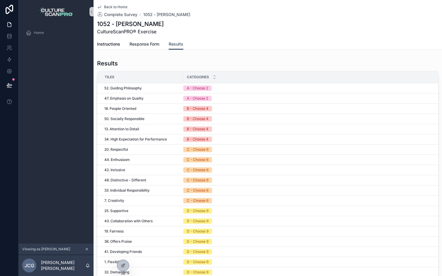
click at [145, 44] on span "Response Form" at bounding box center [144, 44] width 30 height 6
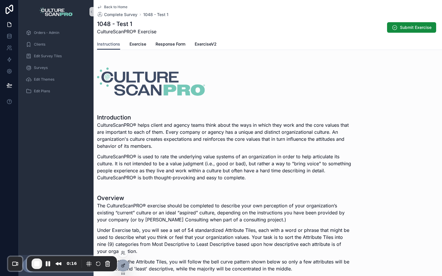
click at [122, 263] on div at bounding box center [123, 265] width 12 height 11
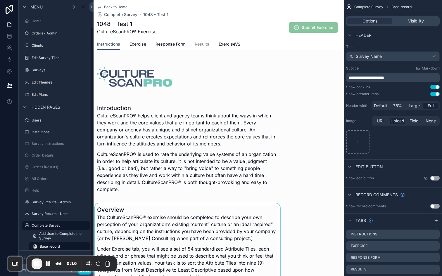
scroll to position [30, 0]
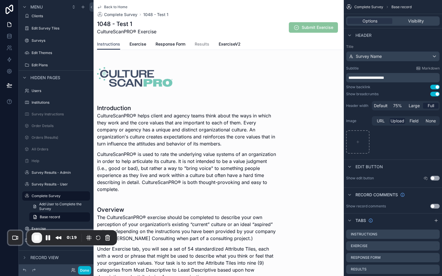
drag, startPoint x: 61, startPoint y: 259, endPoint x: 52, endPoint y: 228, distance: 32.0
click at [53, 233] on div "0:19" at bounding box center [56, 238] width 48 height 11
click at [87, 272] on button "Done" at bounding box center [84, 270] width 13 height 8
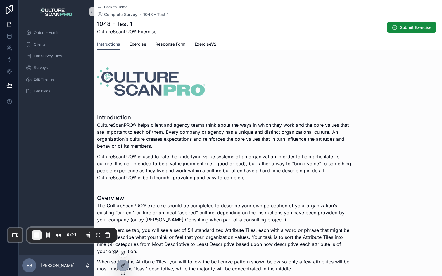
click at [124, 254] on icon at bounding box center [124, 254] width 1 height 1
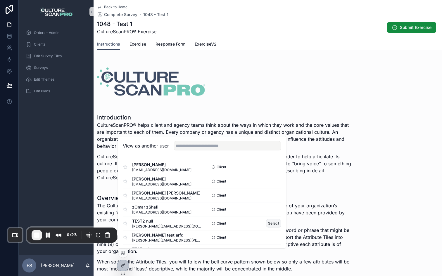
click at [272, 221] on button "Select" at bounding box center [273, 223] width 15 height 8
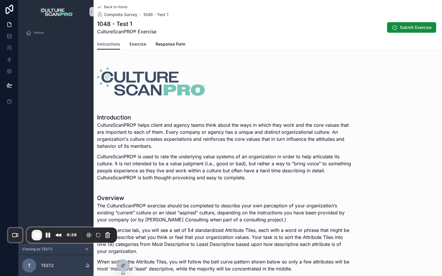
click at [133, 41] on span "Exercise" at bounding box center [137, 44] width 17 height 6
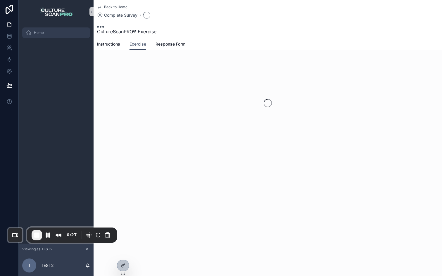
click at [39, 32] on span "Home" at bounding box center [39, 32] width 10 height 5
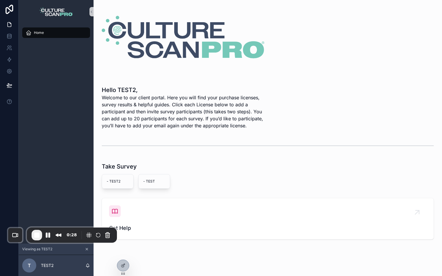
scroll to position [12, 0]
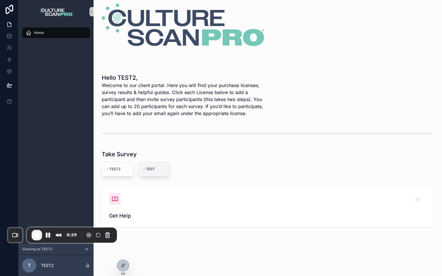
click at [156, 170] on span "- TEST" at bounding box center [154, 169] width 22 height 5
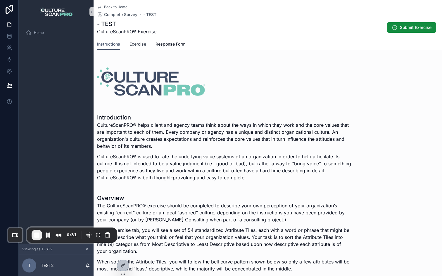
click at [141, 46] on span "Exercise" at bounding box center [137, 44] width 17 height 6
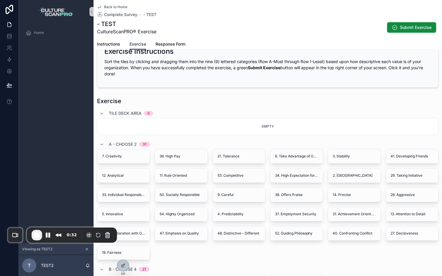
scroll to position [20, 0]
click at [315, 103] on div "Exercise" at bounding box center [267, 100] width 341 height 8
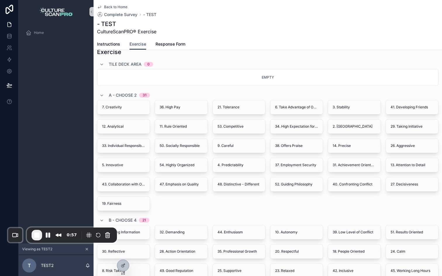
scroll to position [0, 0]
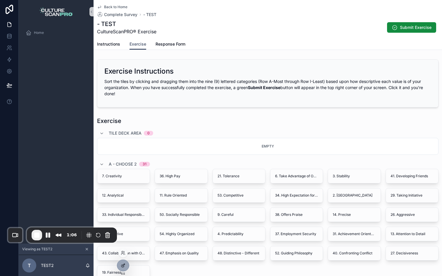
click at [123, 267] on icon at bounding box center [123, 265] width 5 height 5
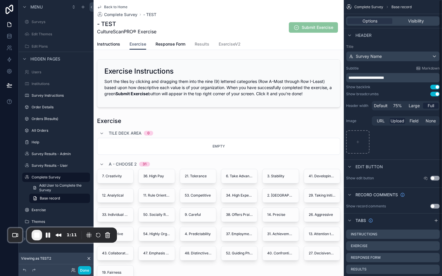
scroll to position [54, 0]
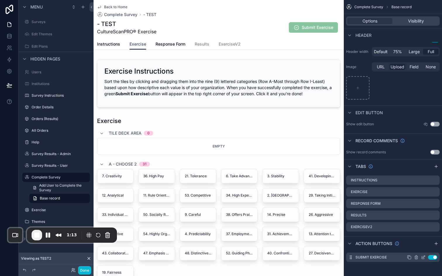
click at [422, 257] on icon "scrollable content" at bounding box center [423, 257] width 5 height 5
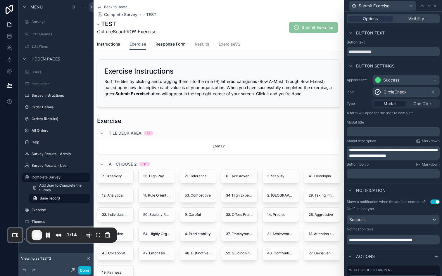
click at [409, 14] on div "Options Visibility" at bounding box center [393, 18] width 93 height 9
click at [410, 20] on span "Visibility" at bounding box center [416, 19] width 16 height 6
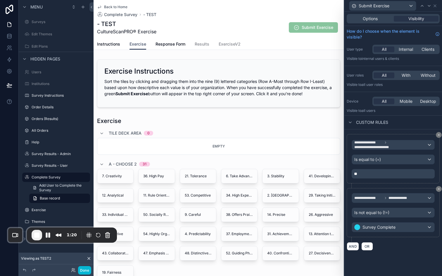
click at [365, 173] on p "**" at bounding box center [393, 174] width 79 height 6
click at [405, 246] on div "AND OR" at bounding box center [393, 246] width 93 height 9
click at [360, 17] on div "Options" at bounding box center [370, 19] width 45 height 6
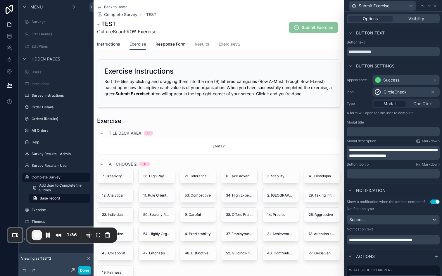
click at [107, 45] on span "Instructions" at bounding box center [108, 44] width 23 height 6
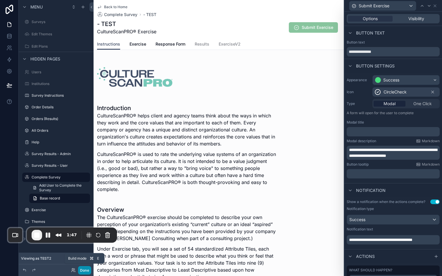
click at [87, 269] on button "Done" at bounding box center [84, 270] width 13 height 8
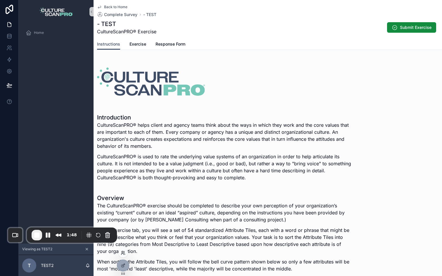
click at [123, 255] on icon at bounding box center [123, 253] width 5 height 5
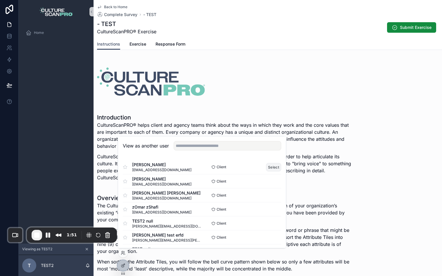
click at [271, 167] on button "Select" at bounding box center [273, 167] width 15 height 8
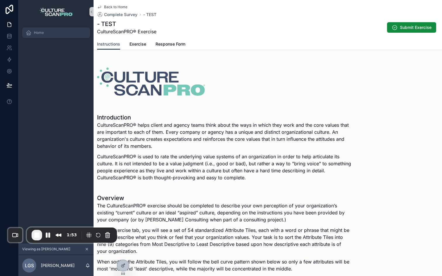
click at [43, 34] on span "Home" at bounding box center [39, 32] width 10 height 5
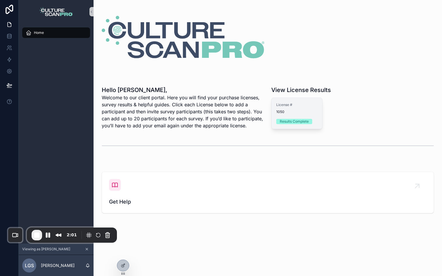
click at [304, 117] on div "License # 1050 Results Complete" at bounding box center [296, 113] width 51 height 31
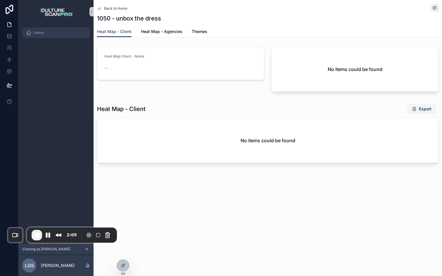
click at [45, 32] on div "Home" at bounding box center [56, 32] width 61 height 9
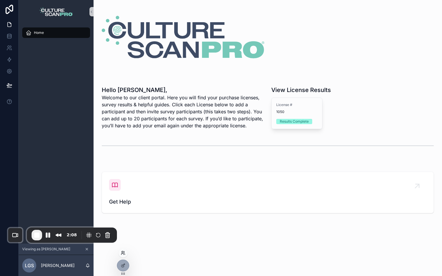
click at [122, 254] on icon at bounding box center [123, 253] width 5 height 5
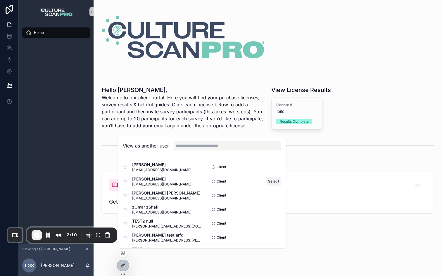
click at [273, 179] on button "Select" at bounding box center [273, 181] width 15 height 8
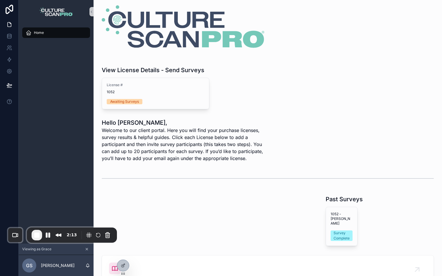
scroll to position [22, 0]
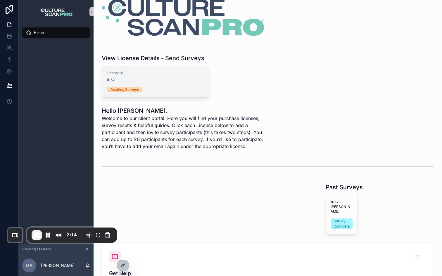
click at [146, 85] on div "License # 1052 Awaiting Surveys" at bounding box center [155, 81] width 107 height 31
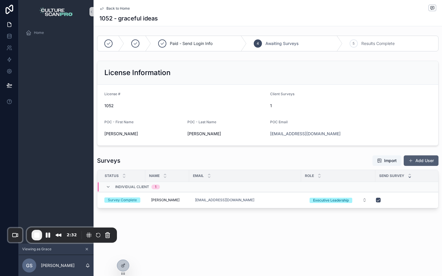
click at [415, 162] on button "Add User" at bounding box center [421, 160] width 35 height 11
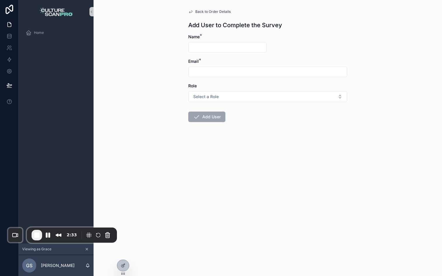
click at [224, 44] on input "scrollable content" at bounding box center [227, 47] width 78 height 8
type input "**********"
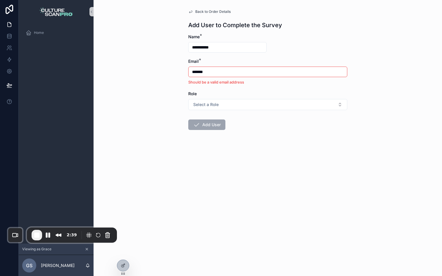
type input "**********"
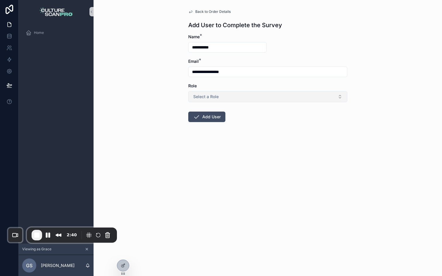
click at [231, 99] on button "Select a Role" at bounding box center [267, 96] width 159 height 11
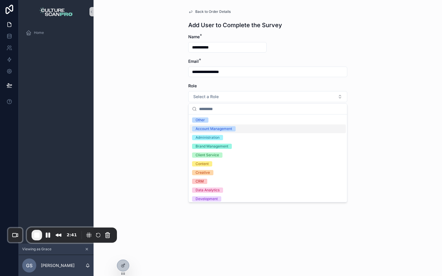
click at [212, 129] on div "Account Management" at bounding box center [213, 128] width 37 height 5
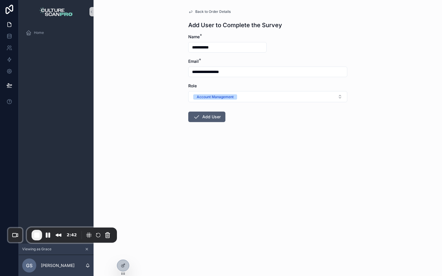
click at [204, 121] on button "Add User" at bounding box center [206, 117] width 37 height 11
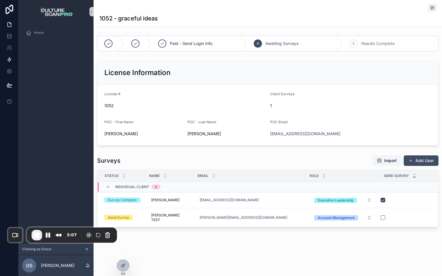
click at [10, 60] on icon at bounding box center [9, 60] width 6 height 6
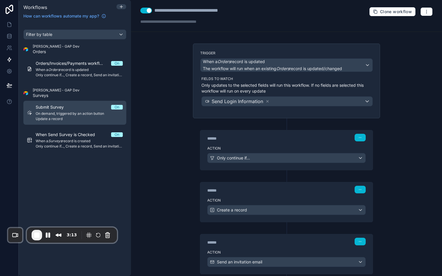
click at [64, 110] on span "Submit Survey" at bounding box center [53, 107] width 35 height 6
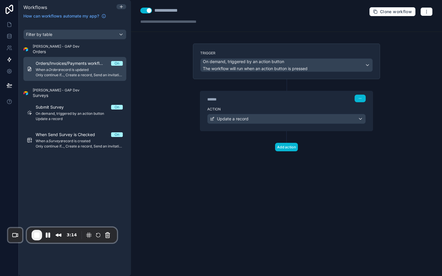
click at [91, 66] on span "Orders/Invoices/Payments workflow #1" at bounding box center [73, 63] width 75 height 6
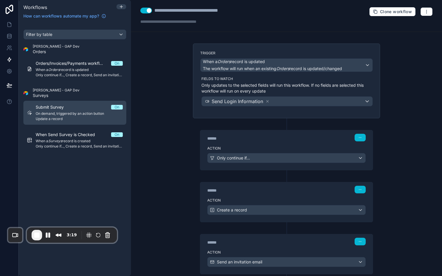
click at [82, 106] on div "Submit Survey On" at bounding box center [79, 107] width 87 height 6
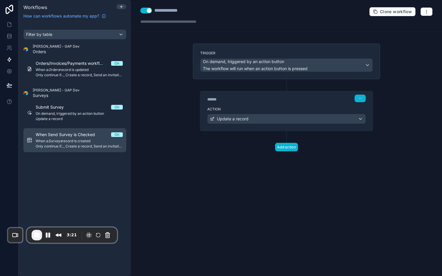
click at [81, 134] on span "When Send Survey is Checked" at bounding box center [69, 135] width 66 height 6
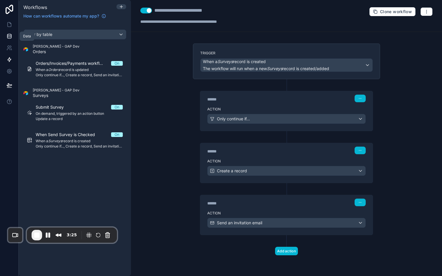
click at [9, 38] on icon at bounding box center [9, 36] width 6 height 6
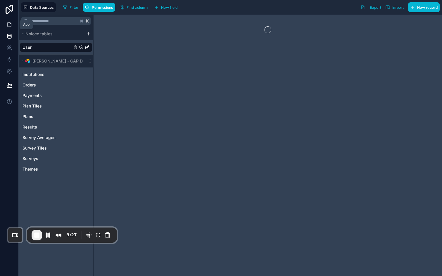
click at [9, 24] on icon at bounding box center [9, 25] width 6 height 6
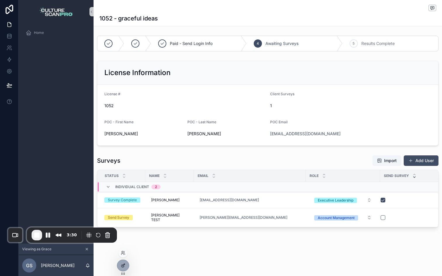
click at [126, 267] on div at bounding box center [123, 265] width 12 height 11
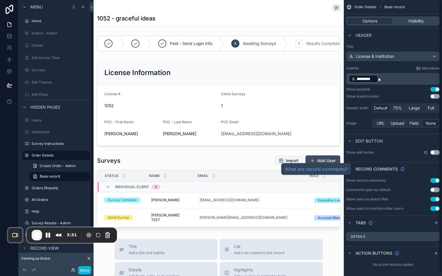
scroll to position [15, 0]
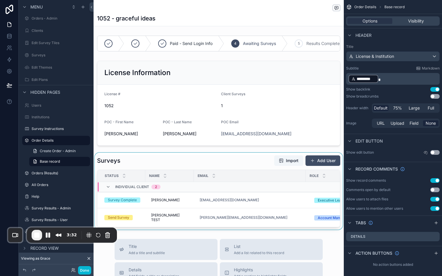
click at [329, 159] on div "scrollable content" at bounding box center [219, 191] width 250 height 77
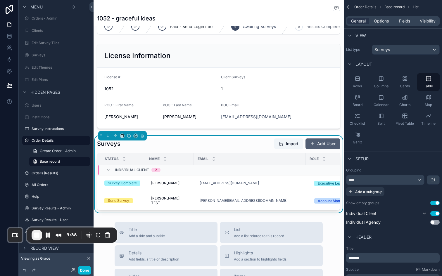
scroll to position [19, 0]
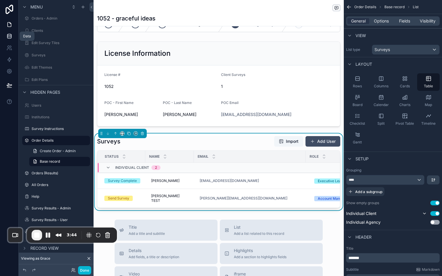
click at [8, 35] on icon at bounding box center [9, 36] width 6 height 6
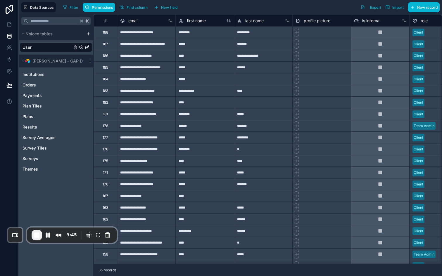
click at [39, 46] on link "User" at bounding box center [46, 47] width 49 height 6
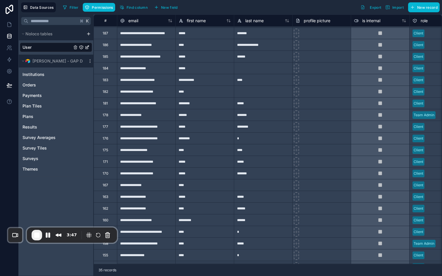
scroll to position [11, 0]
click at [202, 74] on div "**********" at bounding box center [204, 80] width 58 height 12
click at [203, 70] on div "*****" at bounding box center [204, 68] width 58 height 12
click at [9, 27] on icon at bounding box center [10, 24] width 4 height 4
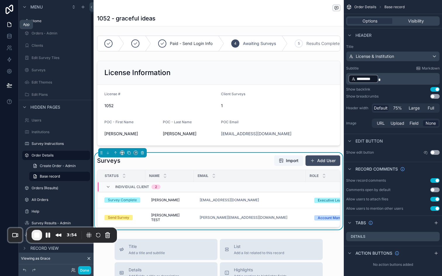
scroll to position [15, 0]
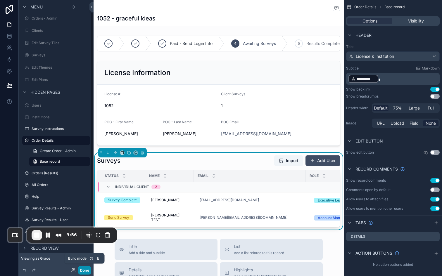
click at [86, 268] on button "Done" at bounding box center [84, 270] width 13 height 8
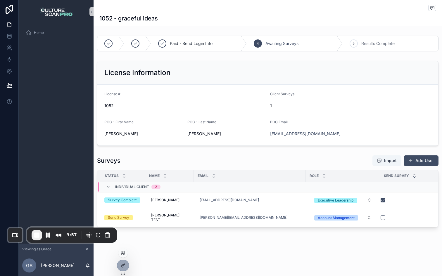
click at [122, 251] on icon at bounding box center [122, 251] width 1 height 1
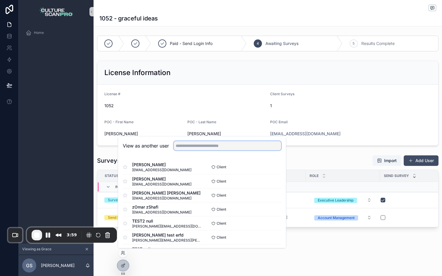
click at [202, 149] on input "text" at bounding box center [228, 145] width 108 height 9
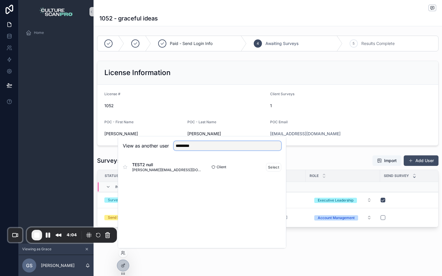
type input "*********"
click at [179, 169] on div "TEST2 null felipe@aircody.com" at bounding box center [162, 167] width 79 height 11
click at [269, 167] on button "Select" at bounding box center [273, 167] width 15 height 8
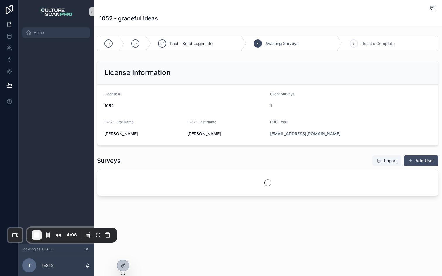
click at [42, 34] on span "Home" at bounding box center [39, 32] width 10 height 5
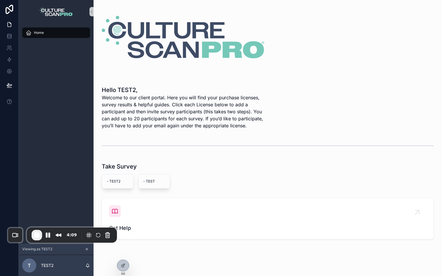
scroll to position [12, 0]
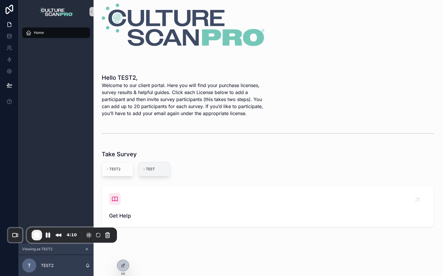
click at [154, 171] on span "- TEST" at bounding box center [154, 169] width 22 height 5
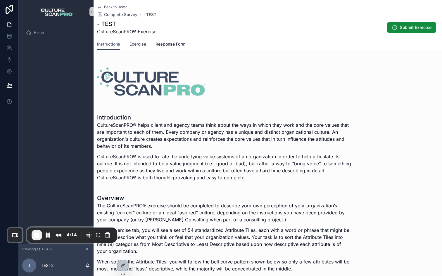
click at [139, 44] on span "Exercise" at bounding box center [137, 44] width 17 height 6
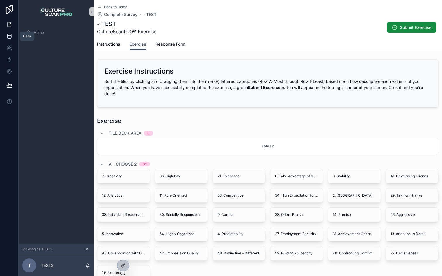
click at [10, 37] on icon at bounding box center [9, 36] width 4 height 2
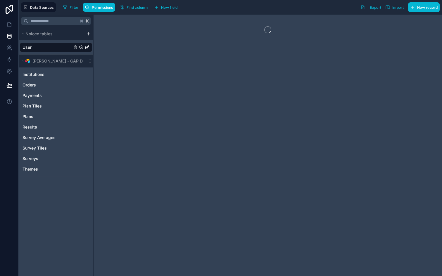
click at [45, 46] on link "User" at bounding box center [46, 47] width 49 height 6
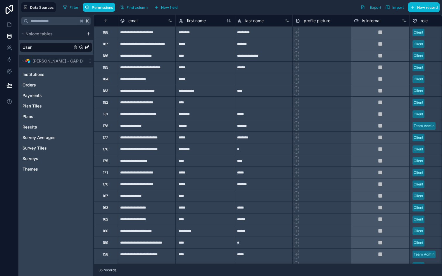
click at [106, 32] on div "188" at bounding box center [106, 32] width 6 height 5
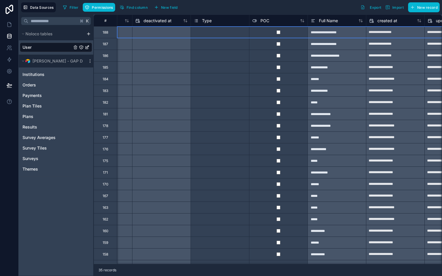
scroll to position [0, 495]
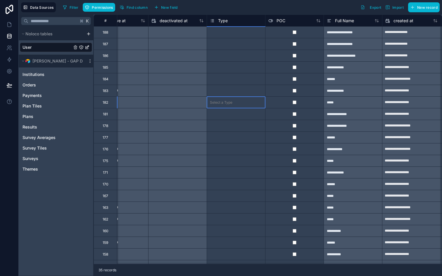
click at [221, 97] on div "Select a Type" at bounding box center [236, 102] width 58 height 11
click at [221, 102] on div "Select a Type" at bounding box center [221, 102] width 22 height 5
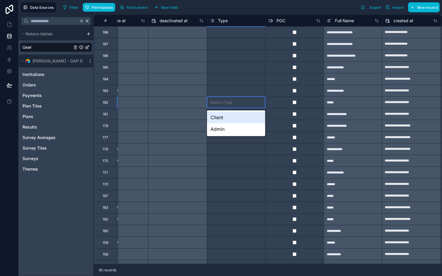
click at [185, 103] on div at bounding box center [177, 102] width 58 height 9
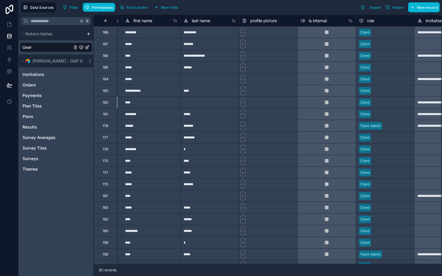
scroll to position [0, 0]
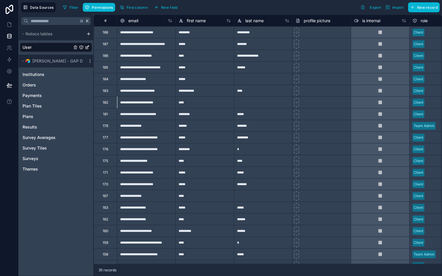
click at [105, 92] on div "183" at bounding box center [106, 91] width 6 height 5
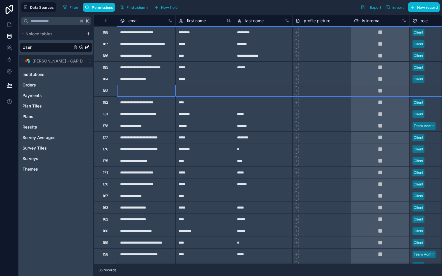
click at [199, 76] on div "*****" at bounding box center [204, 79] width 58 height 12
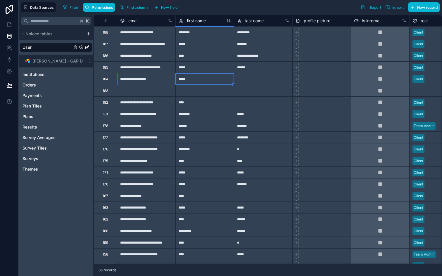
click at [159, 97] on div "**********" at bounding box center [146, 102] width 58 height 12
click at [110, 10] on button "Permissions" at bounding box center [99, 7] width 32 height 9
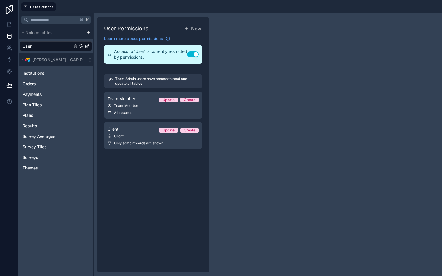
click at [244, 42] on div "User Permissions New Learn more about permissions Access to 'User' is currently…" at bounding box center [268, 144] width 348 height 263
click at [219, 33] on div "User Permissions New Learn more about permissions Access to 'User' is currently…" at bounding box center [268, 144] width 348 height 263
click at [34, 7] on span "Data Sources" at bounding box center [42, 7] width 24 height 4
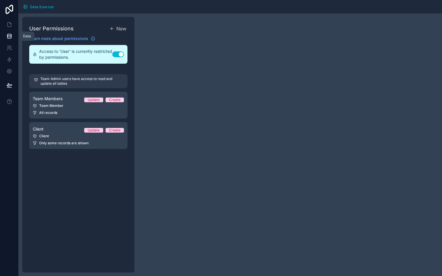
click at [12, 36] on link at bounding box center [9, 36] width 18 height 12
click at [8, 88] on icon at bounding box center [9, 85] width 6 height 6
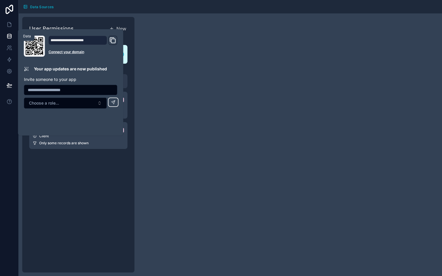
click at [8, 38] on icon at bounding box center [9, 37] width 4 height 2
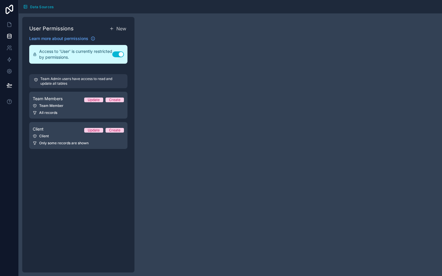
click at [66, 30] on h1 "User Permissions" at bounding box center [51, 29] width 44 height 8
click at [9, 26] on icon at bounding box center [9, 25] width 6 height 6
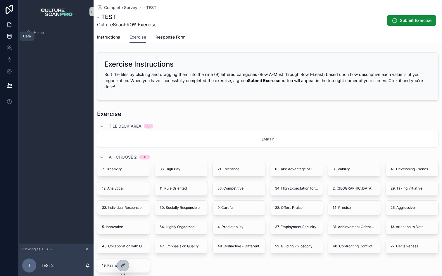
click at [11, 38] on icon at bounding box center [9, 36] width 6 height 6
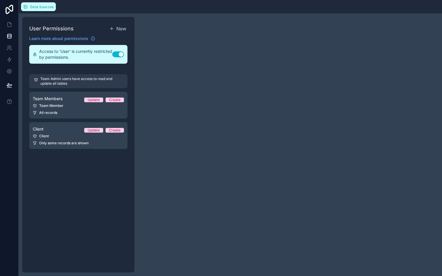
click at [35, 6] on span "Data Sources" at bounding box center [42, 7] width 24 height 4
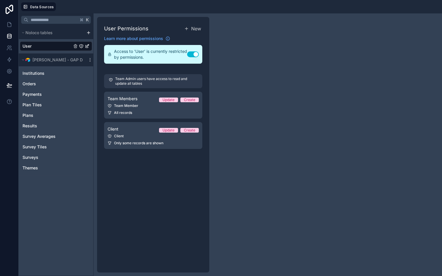
click at [41, 43] on link "User" at bounding box center [46, 46] width 49 height 6
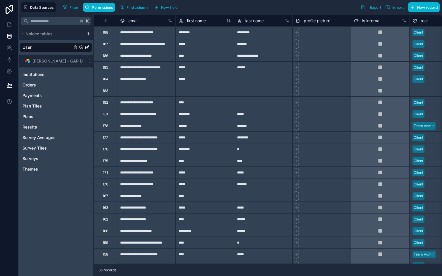
click at [148, 91] on div at bounding box center [146, 91] width 58 height 12
click at [127, 105] on div "**********" at bounding box center [146, 102] width 58 height 12
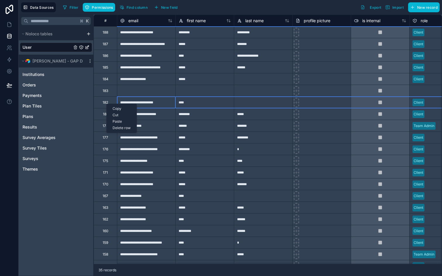
click at [116, 126] on div "Delete row" at bounding box center [122, 128] width 30 height 6
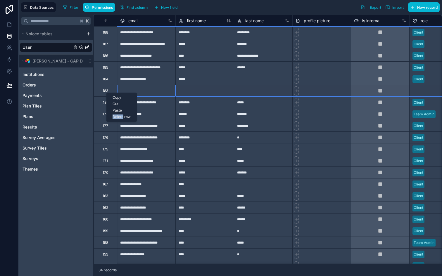
click at [114, 116] on div "Delete row" at bounding box center [122, 117] width 30 height 6
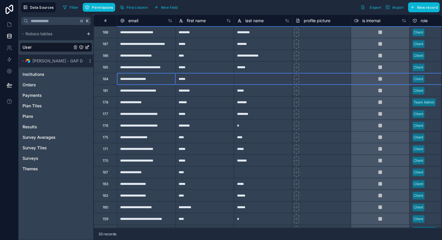
click at [109, 82] on div "184" at bounding box center [105, 79] width 23 height 12
click at [119, 106] on div "Delete row" at bounding box center [124, 106] width 30 height 6
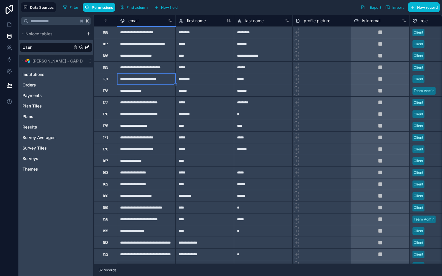
click at [72, 197] on div "K Noloco tables User ROJEK - GAP Dev Institutions Orders Payments Plan Tiles Pl…" at bounding box center [56, 146] width 75 height 262
click at [9, 23] on icon at bounding box center [9, 25] width 6 height 6
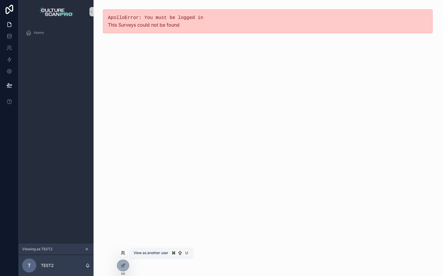
click at [122, 253] on icon at bounding box center [123, 253] width 5 height 5
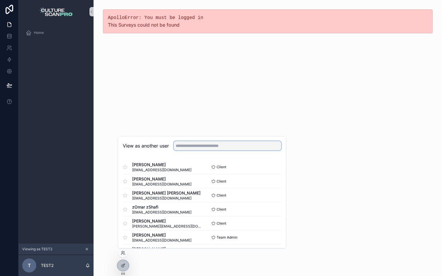
click at [228, 147] on input "text" at bounding box center [228, 145] width 108 height 9
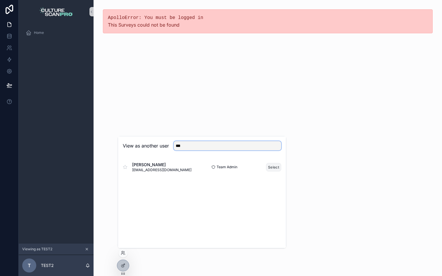
type input "***"
click at [276, 166] on button "Select" at bounding box center [273, 167] width 15 height 8
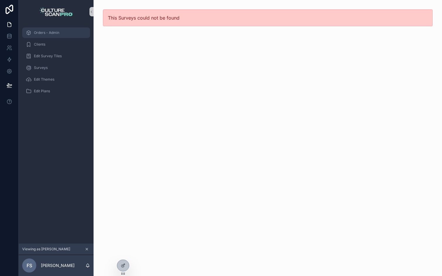
click at [47, 34] on span "Orders - Admin" at bounding box center [46, 32] width 25 height 5
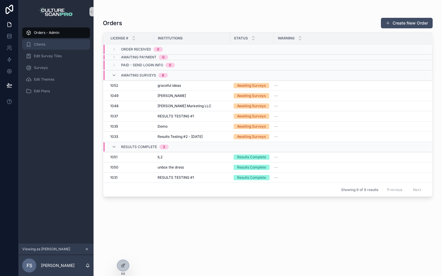
click at [47, 42] on div "Clients" at bounding box center [56, 44] width 61 height 9
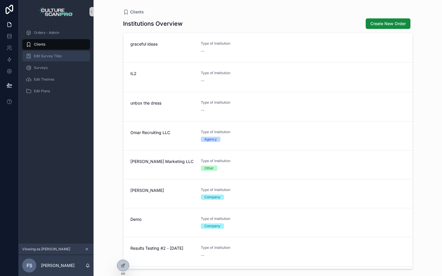
click at [55, 54] on span "Edit Survey Tiles" at bounding box center [48, 56] width 28 height 5
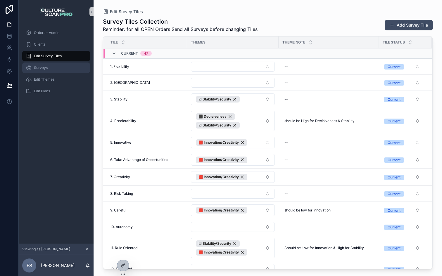
click at [42, 72] on div "Surveys" at bounding box center [56, 67] width 61 height 9
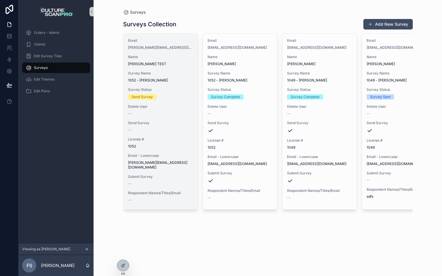
click at [179, 75] on span "Survey Name" at bounding box center [160, 73] width 65 height 5
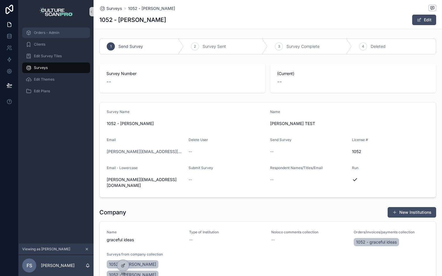
click at [56, 30] on span "Orders - Admin" at bounding box center [46, 32] width 25 height 5
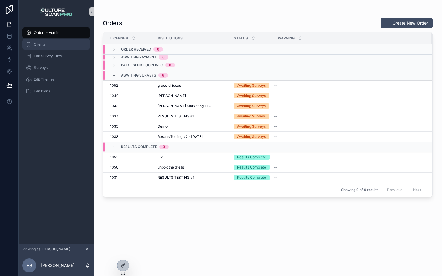
click at [44, 45] on span "Clients" at bounding box center [39, 44] width 11 height 5
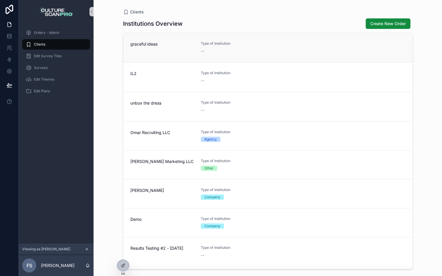
click at [298, 47] on div "graceful ideas Type of Institution --" at bounding box center [267, 47] width 275 height 13
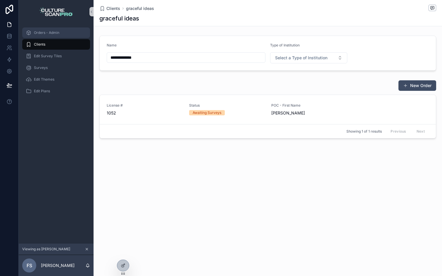
click at [58, 34] on span "Orders - Admin" at bounding box center [46, 32] width 25 height 5
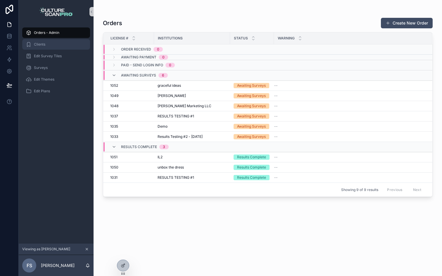
click at [53, 41] on div "Clients" at bounding box center [56, 44] width 61 height 9
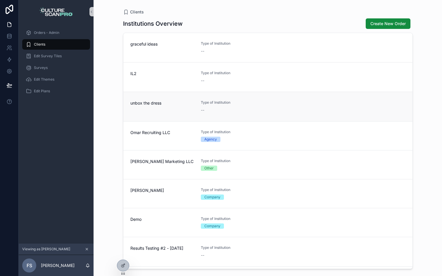
scroll to position [27, 0]
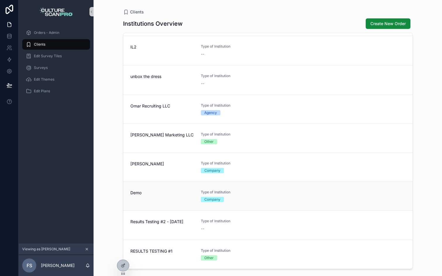
click at [277, 194] on div "Demo Type of Institution Company" at bounding box center [267, 196] width 275 height 12
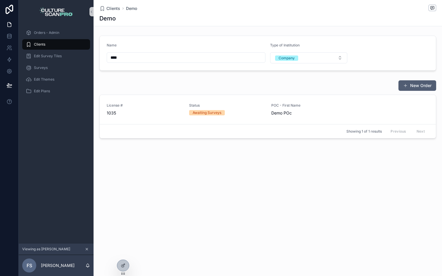
click at [412, 87] on button "New Order" at bounding box center [417, 85] width 38 height 11
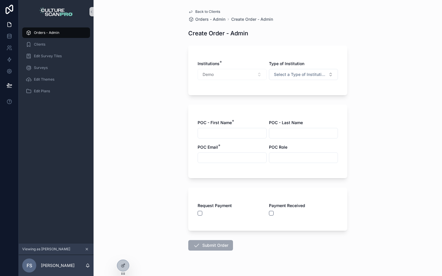
click at [233, 75] on div "Demo" at bounding box center [232, 74] width 69 height 11
click at [275, 76] on span "Select a Type of Institution" at bounding box center [300, 75] width 52 height 6
click at [279, 100] on div "Agency" at bounding box center [280, 97] width 13 height 5
click at [237, 131] on input "scrollable content" at bounding box center [232, 133] width 68 height 8
type input "**********"
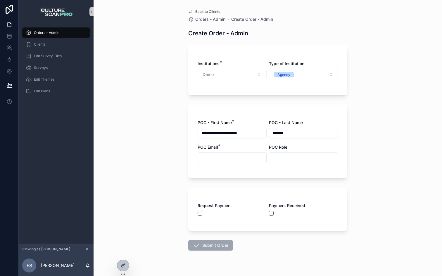
type input "*******"
click at [237, 136] on input "**********" at bounding box center [232, 133] width 68 height 8
click at [230, 157] on input "scrollable content" at bounding box center [232, 158] width 68 height 8
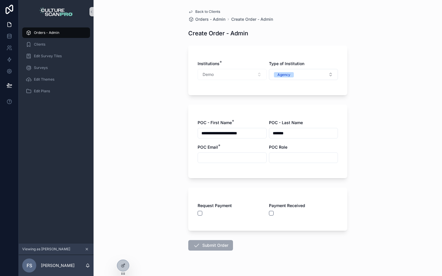
paste input "**********"
type input "**********"
click at [224, 136] on input "**********" at bounding box center [232, 133] width 68 height 8
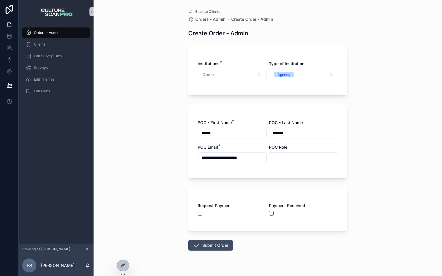
type input "******"
click at [290, 158] on input "scrollable content" at bounding box center [303, 158] width 68 height 8
type input "*****"
click at [272, 214] on button "scrollable content" at bounding box center [271, 213] width 5 height 5
click at [207, 246] on button "Submit Order" at bounding box center [210, 245] width 45 height 11
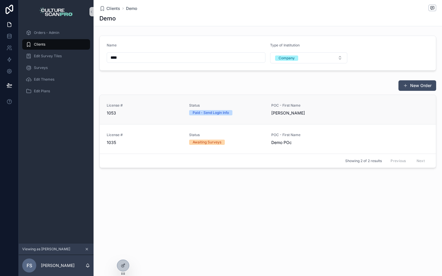
click at [218, 109] on div "Status Paid - Send Login Info" at bounding box center [226, 109] width 75 height 12
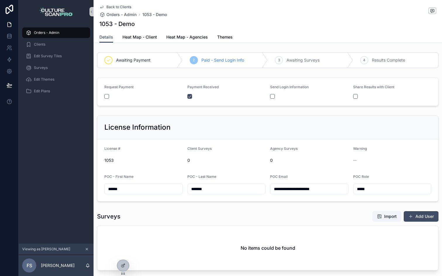
click at [222, 61] on span "Paid - Send Login Info" at bounding box center [222, 60] width 43 height 6
click at [272, 96] on button "scrollable content" at bounding box center [272, 96] width 5 height 5
click at [253, 106] on div "Request Payment Payment Received Send Login Information Share Results with Clie…" at bounding box center [268, 91] width 348 height 33
click at [11, 59] on icon at bounding box center [10, 60] width 4 height 4
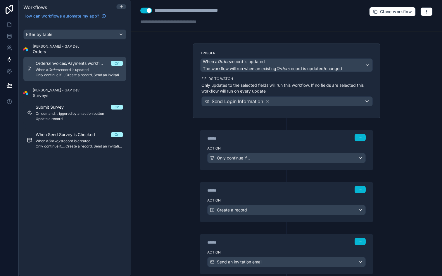
click at [70, 69] on span "When a Orders record is updated" at bounding box center [79, 69] width 87 height 5
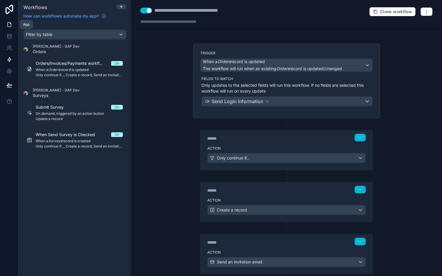
click at [7, 25] on icon at bounding box center [9, 25] width 6 height 6
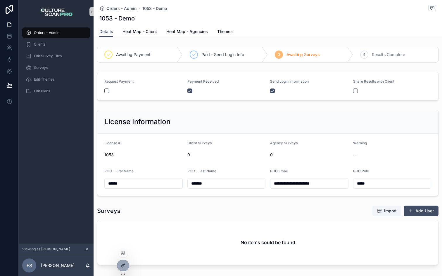
click at [124, 250] on div at bounding box center [122, 252] width 9 height 9
click at [124, 254] on icon at bounding box center [123, 253] width 5 height 5
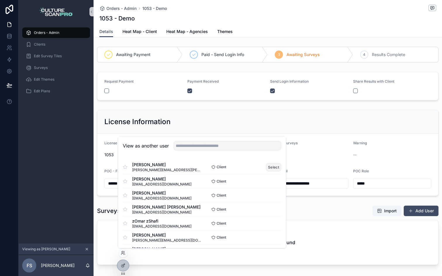
click at [274, 169] on button "Select" at bounding box center [273, 167] width 15 height 8
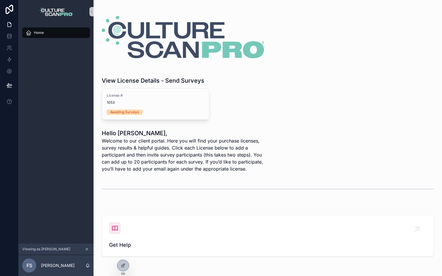
scroll to position [29, 0]
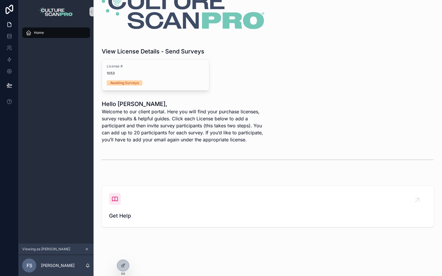
click at [122, 167] on div "scrollable content" at bounding box center [267, 159] width 339 height 19
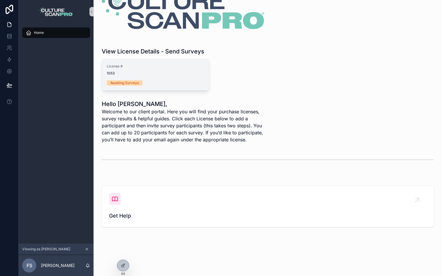
click at [169, 75] on span "1053" at bounding box center [156, 73] width 98 height 5
